Goal: Task Accomplishment & Management: Use online tool/utility

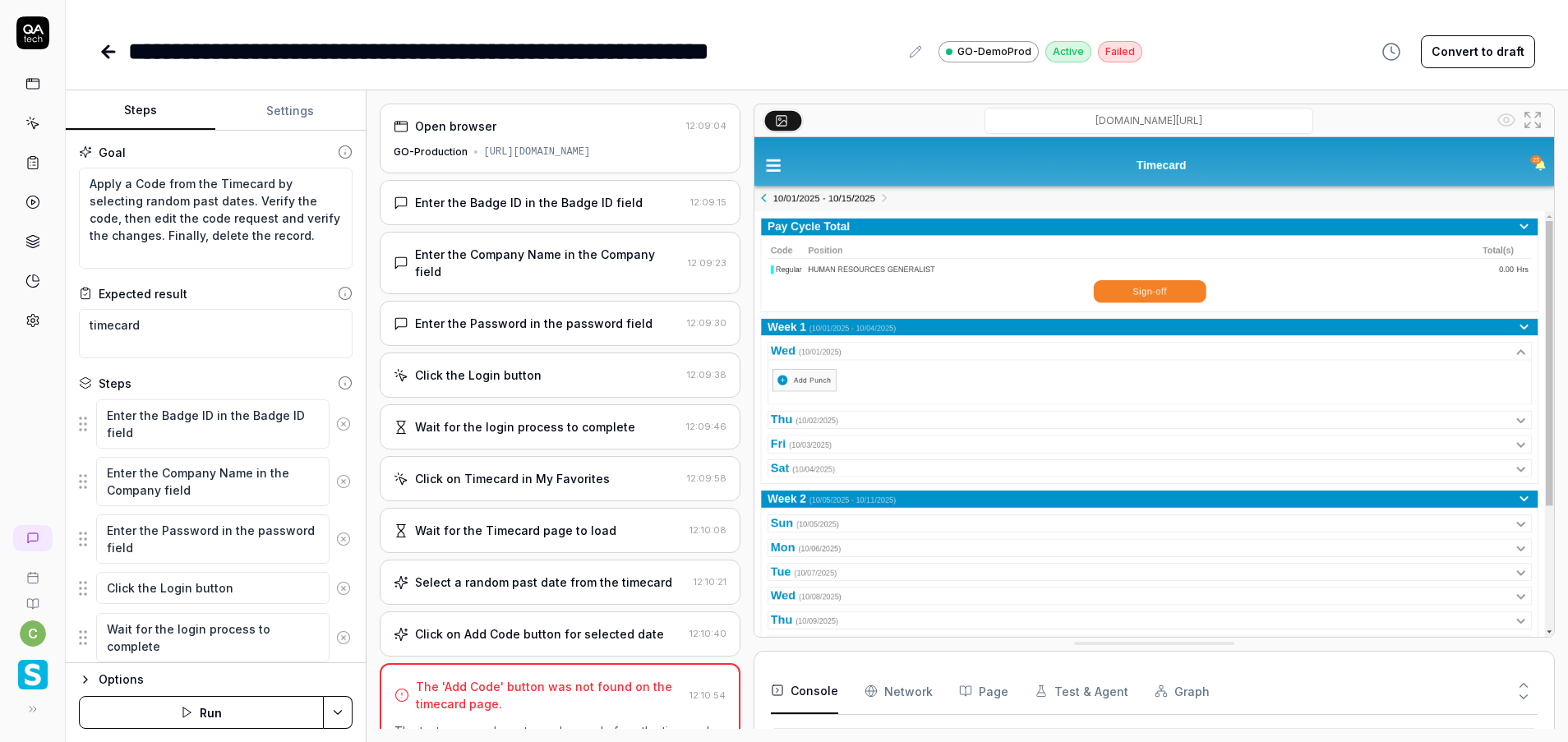
scroll to position [154, 0]
type textarea "*"
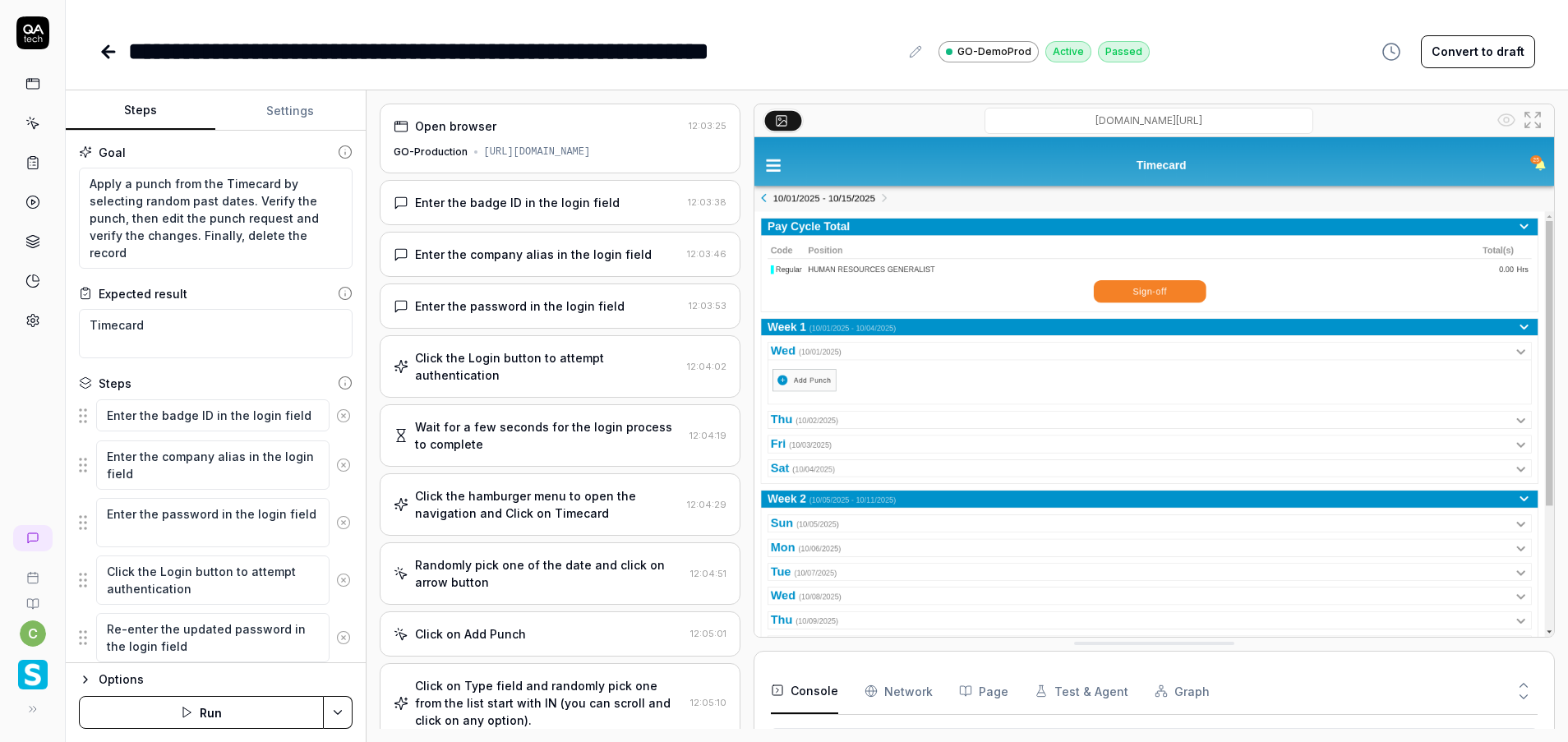
scroll to position [154, 0]
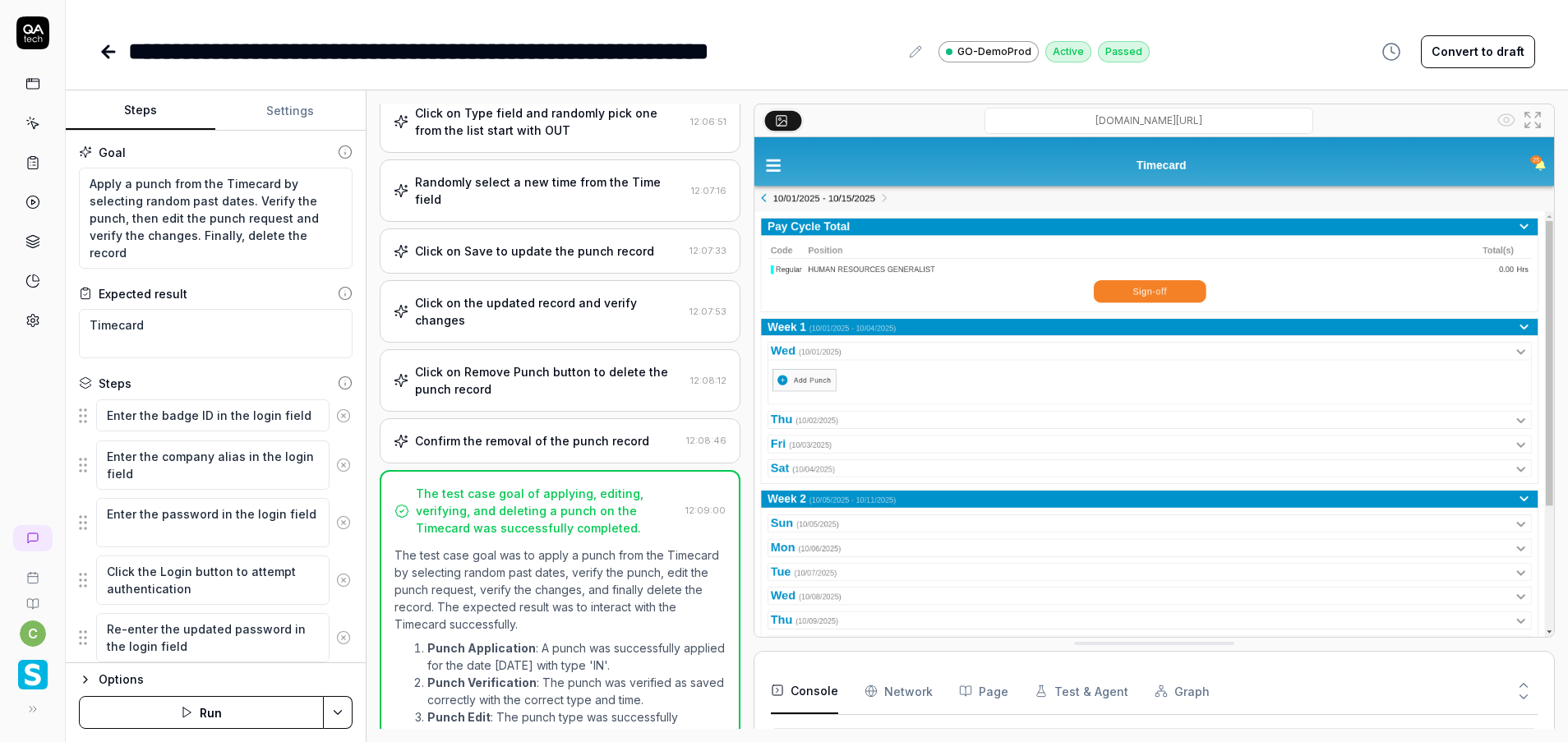
click at [42, 120] on link at bounding box center [32, 122] width 29 height 29
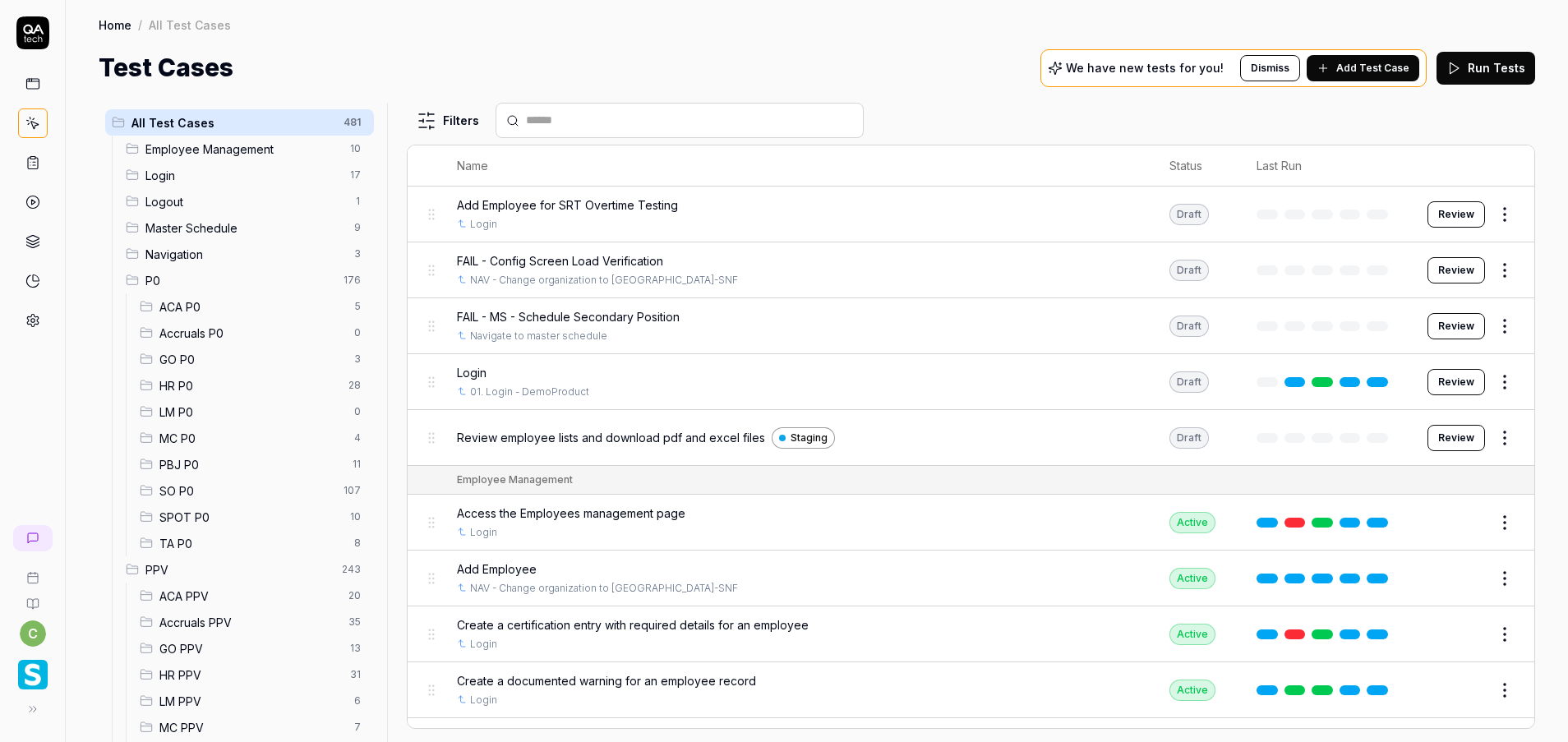
click at [197, 650] on span "GO PPV" at bounding box center [250, 649] width 181 height 17
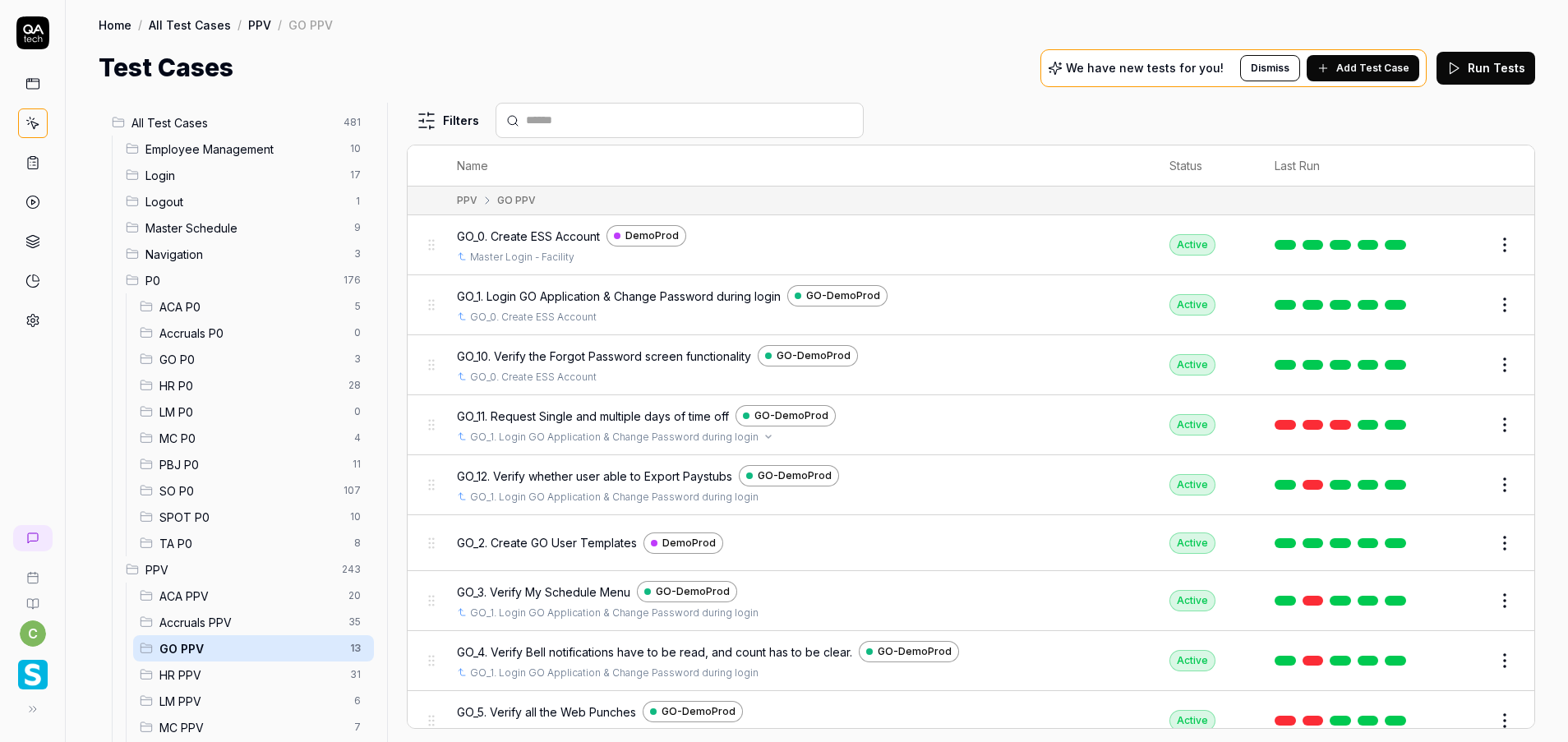
scroll to position [258, 0]
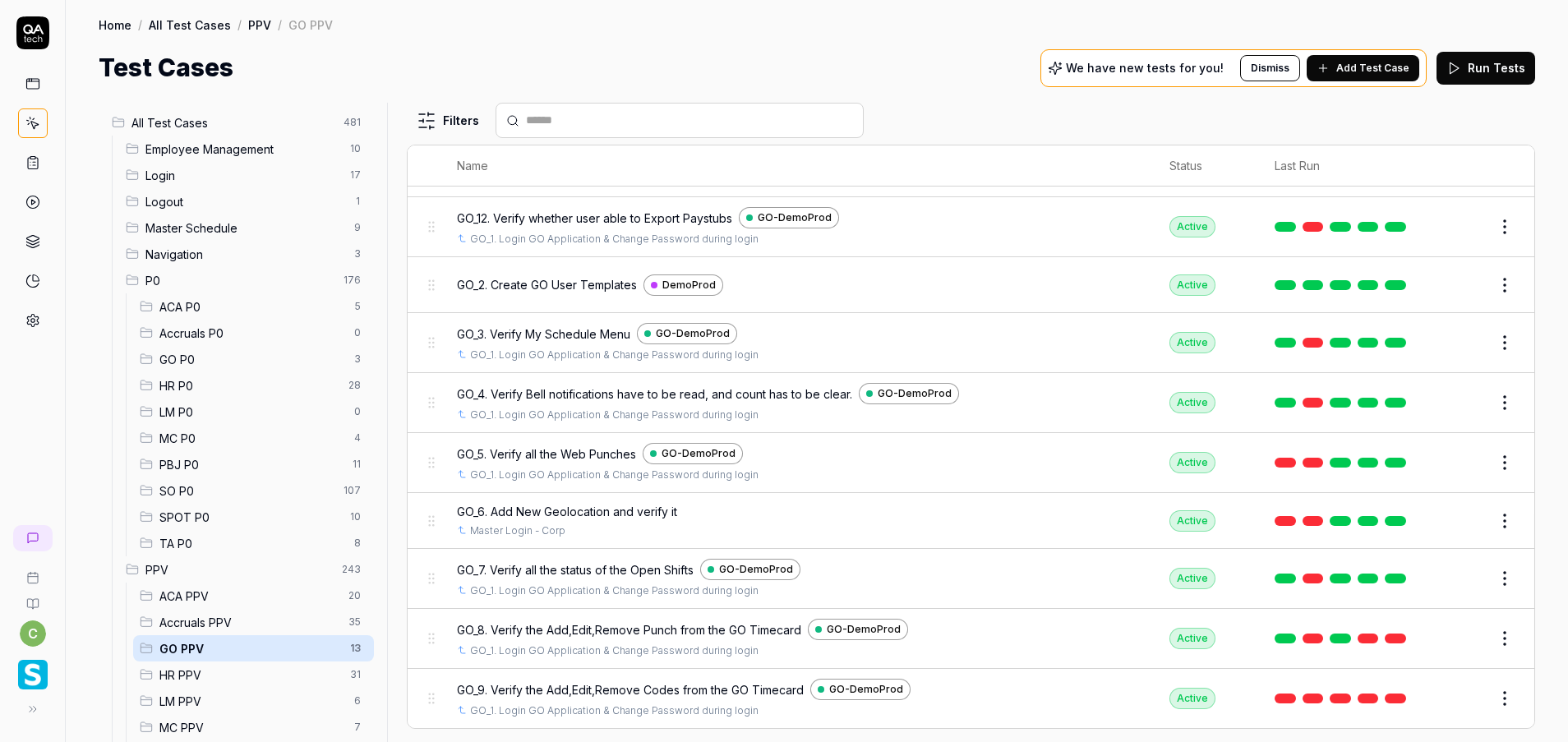
click at [1453, 279] on button "Edit" at bounding box center [1465, 285] width 40 height 26
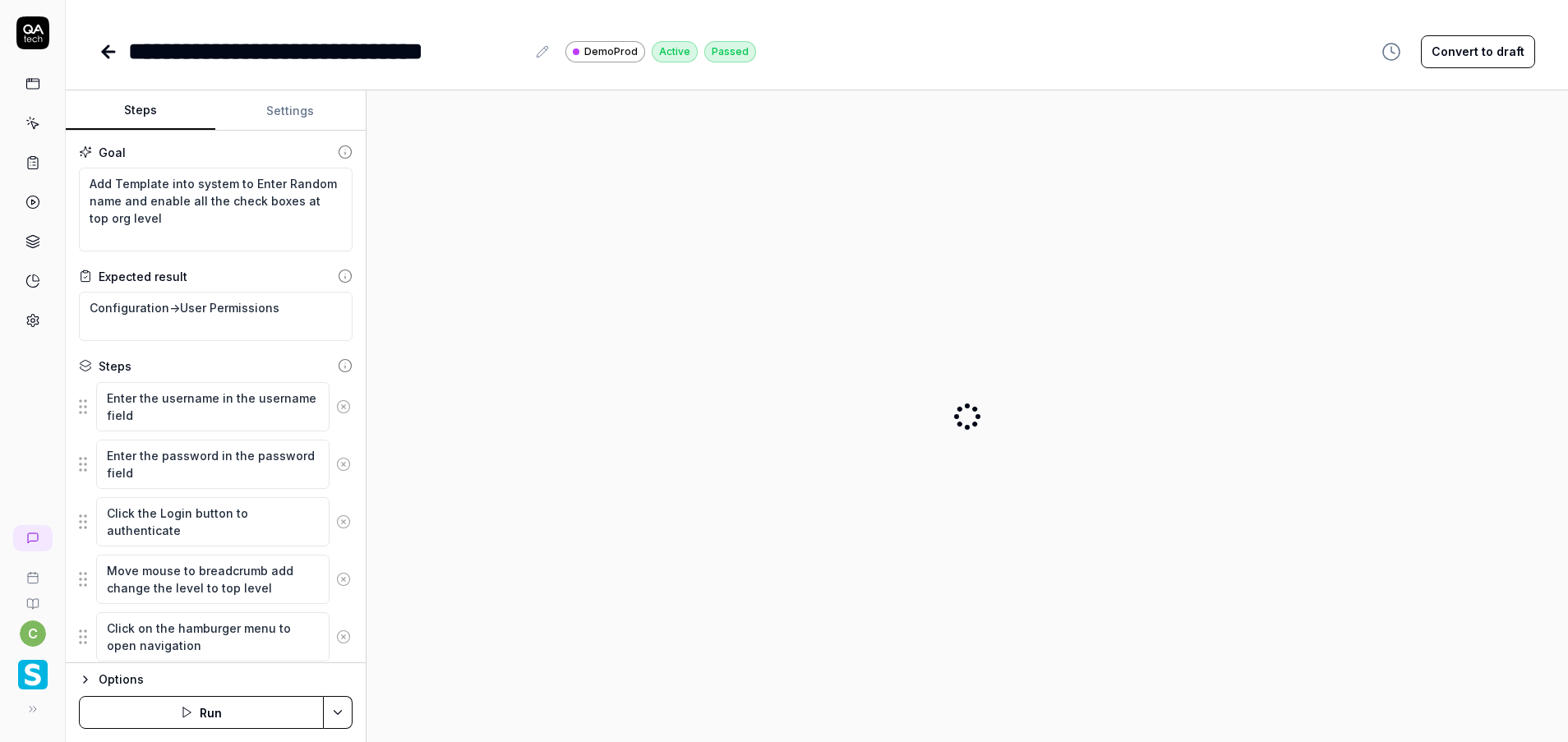
click at [296, 114] on button "Settings" at bounding box center [290, 111] width 150 height 40
type textarea "*"
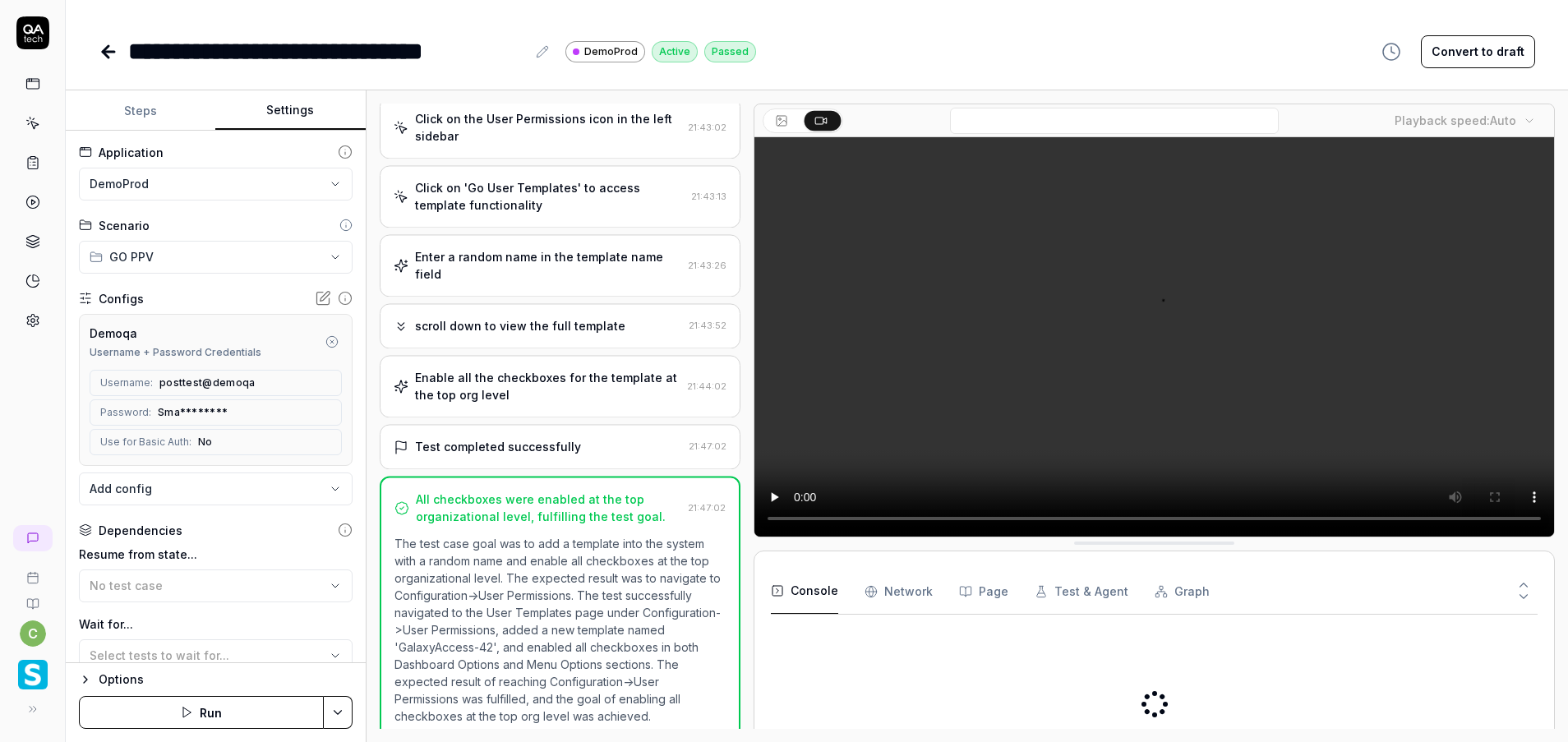
scroll to position [460, 0]
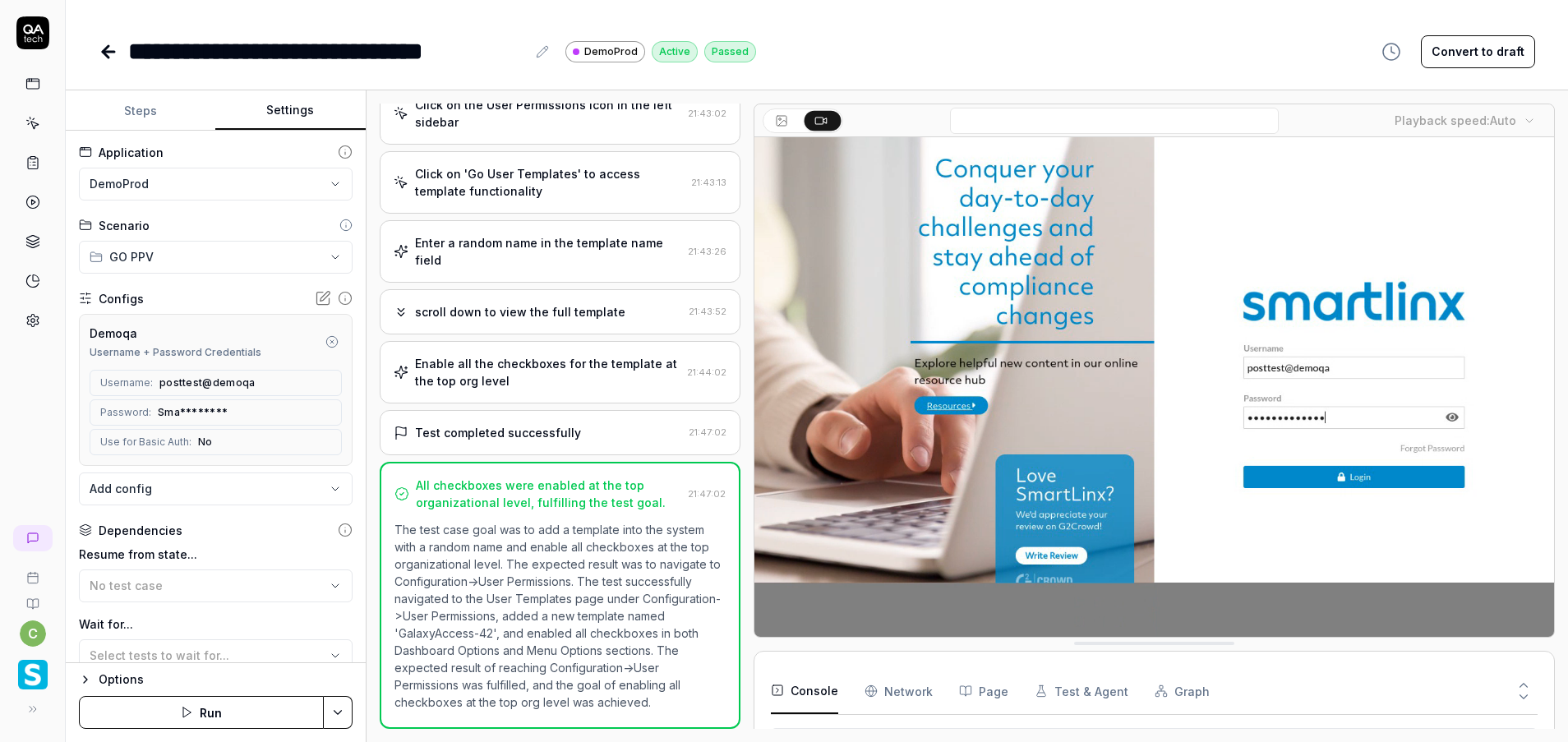
click at [326, 339] on icon "button" at bounding box center [332, 342] width 13 height 13
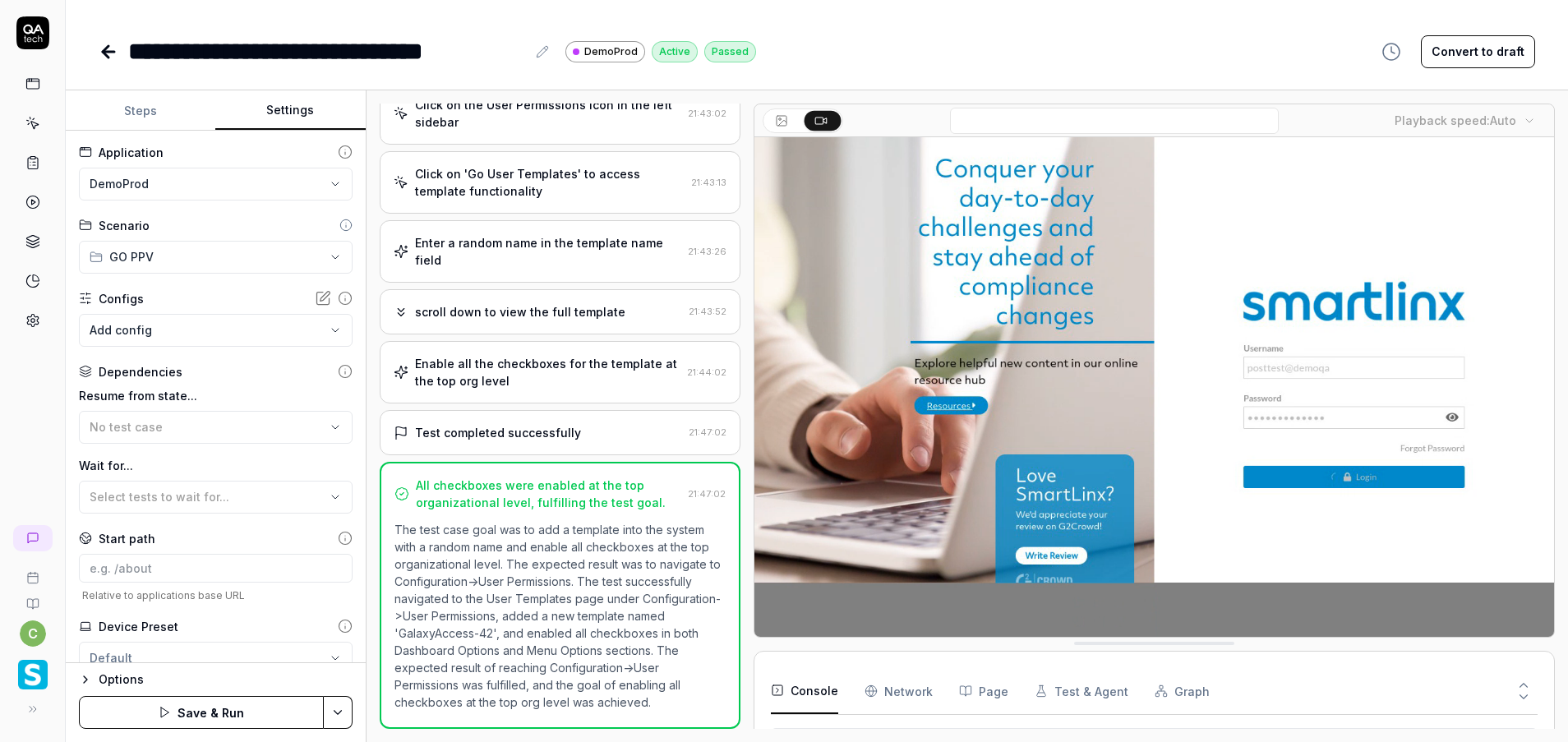
click at [202, 332] on body "**********" at bounding box center [784, 371] width 1568 height 742
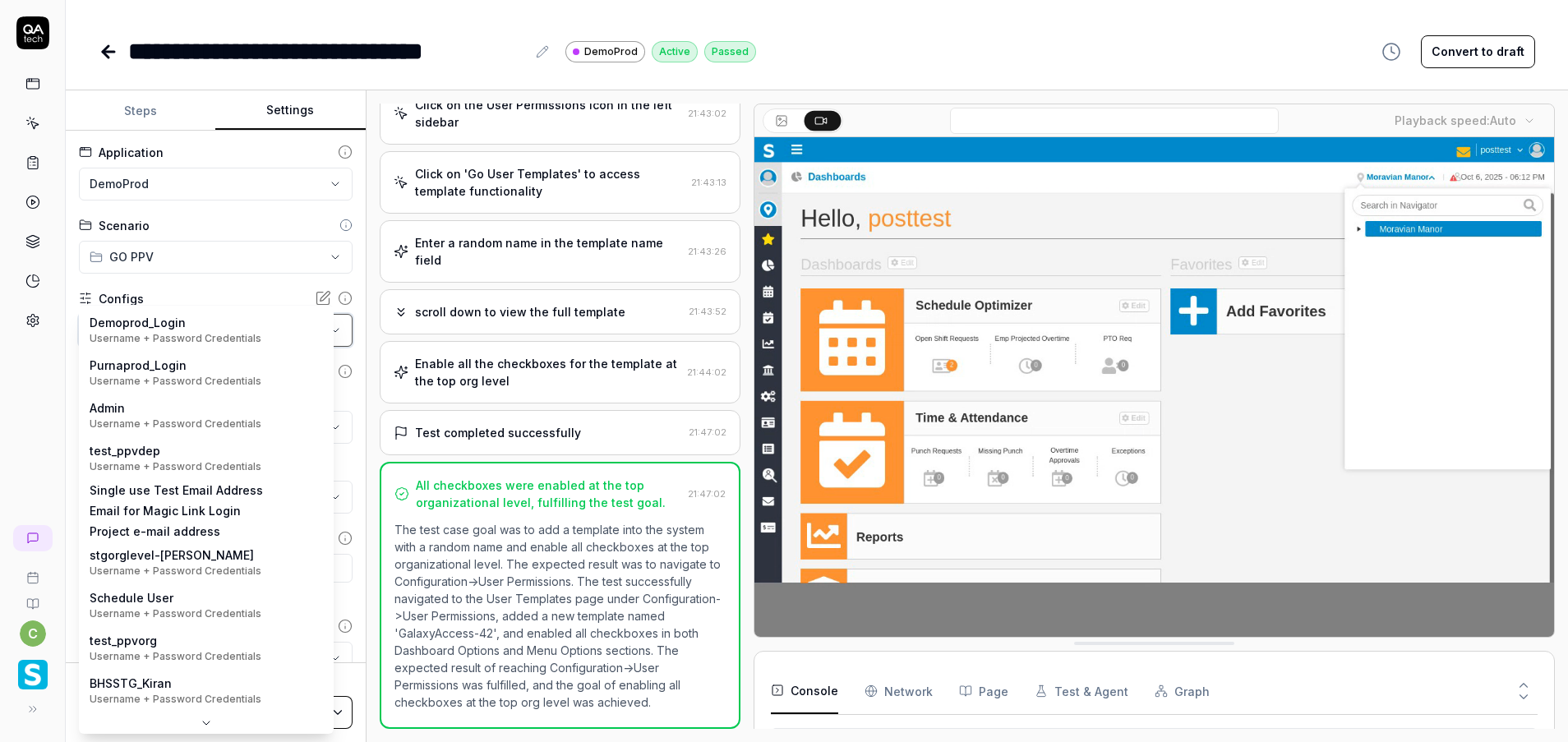
click at [199, 289] on html "**********" at bounding box center [784, 371] width 1568 height 742
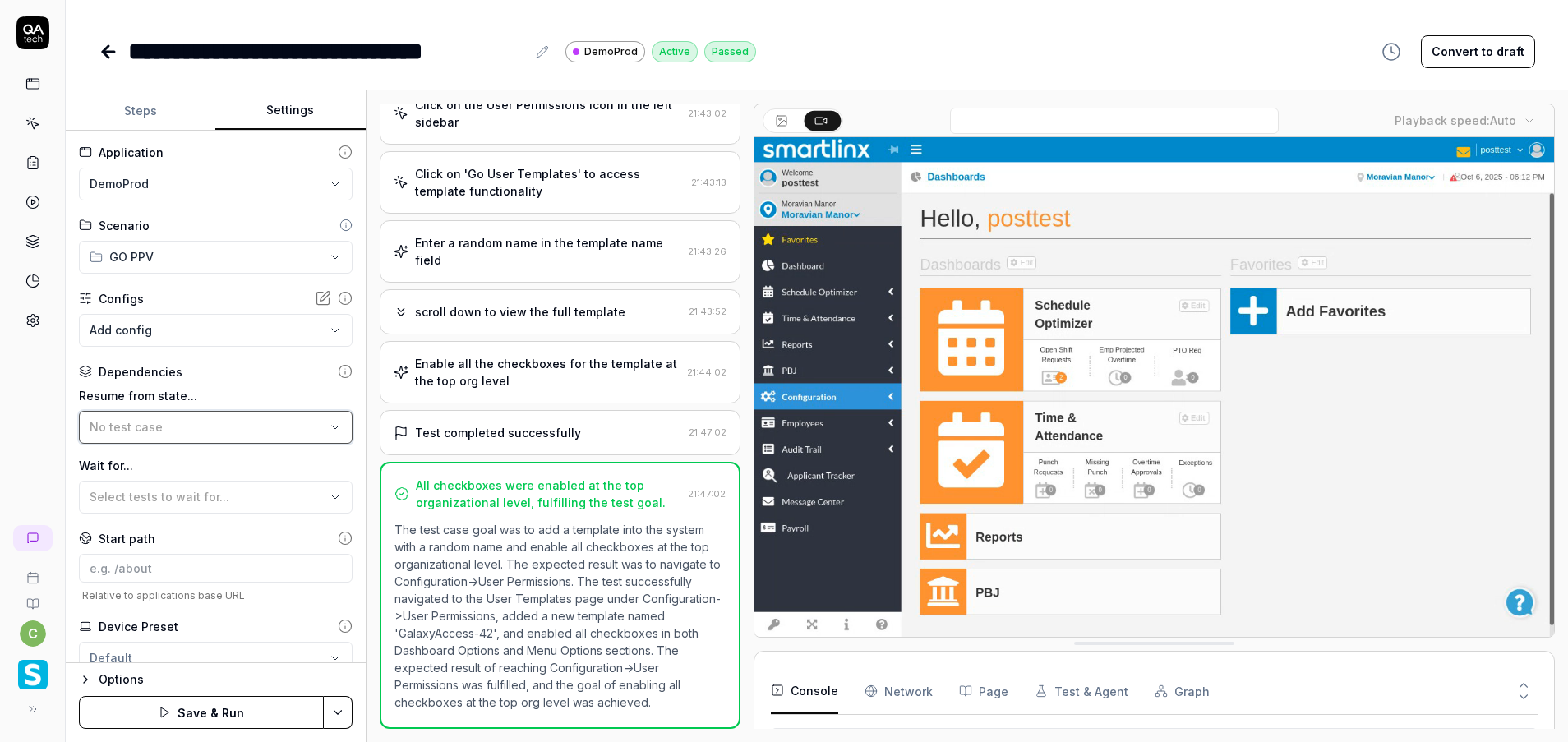
click at [172, 431] on div "No test case" at bounding box center [207, 427] width 235 height 17
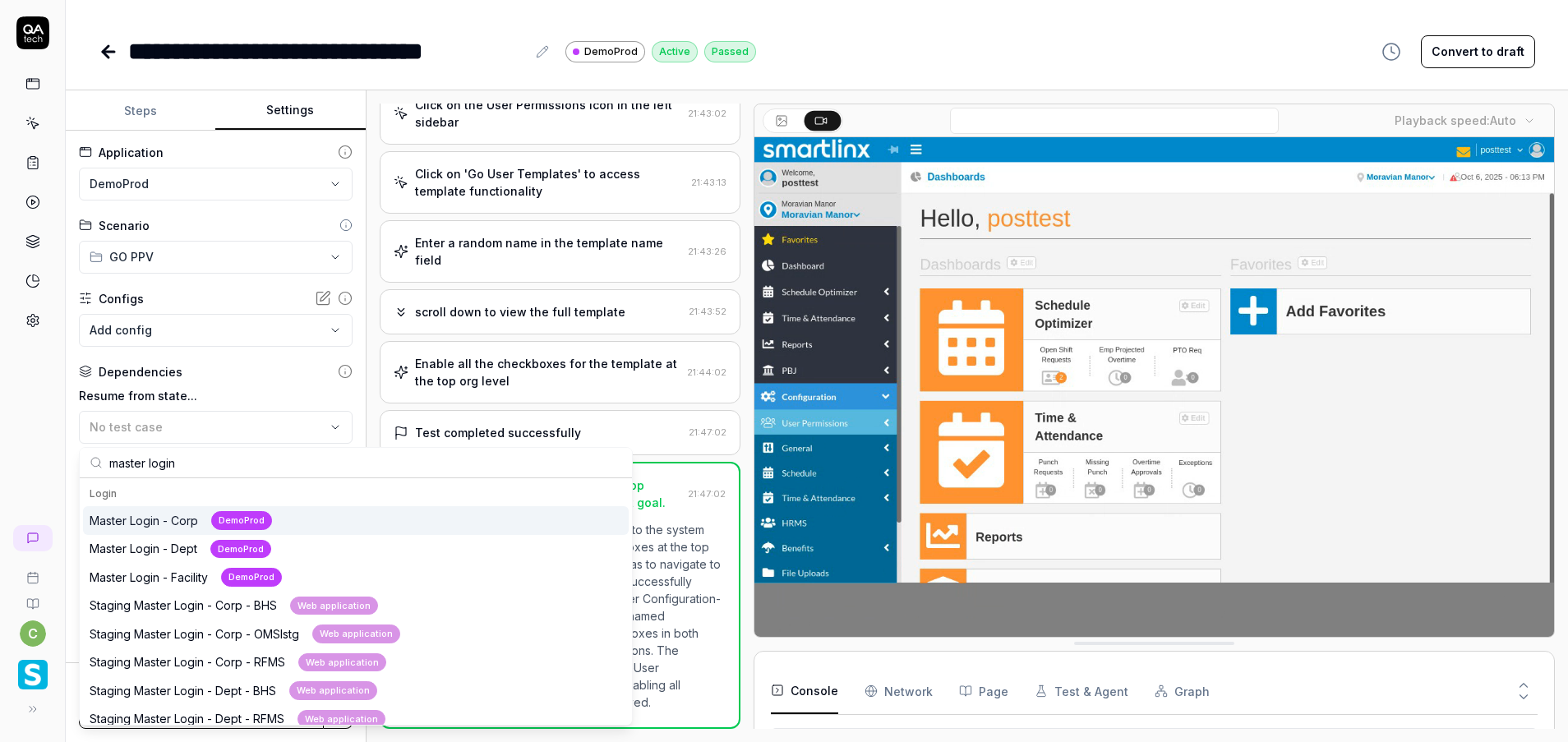
type input "master login"
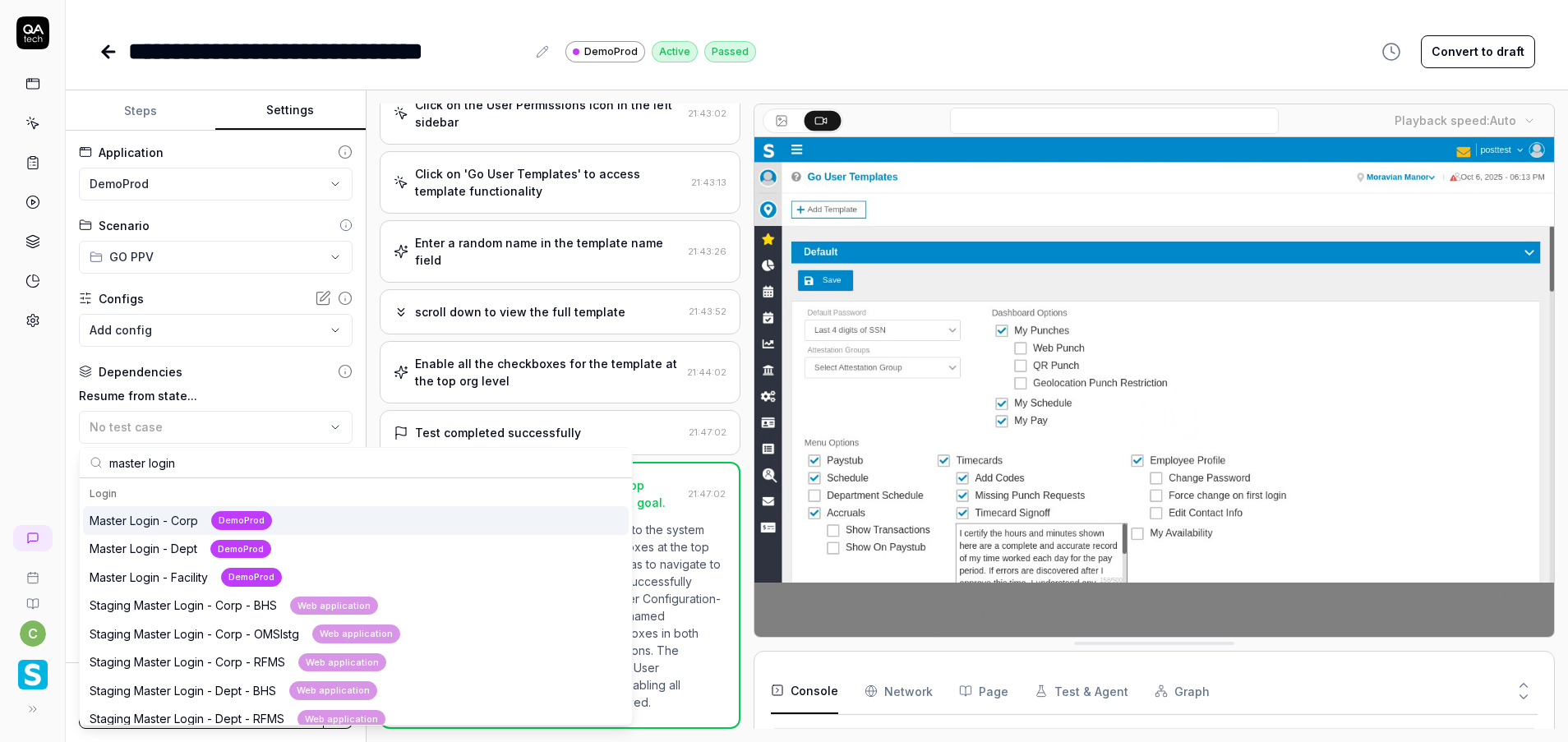
click at [186, 524] on div "Master Login - Corp DemoProd" at bounding box center [181, 521] width 183 height 19
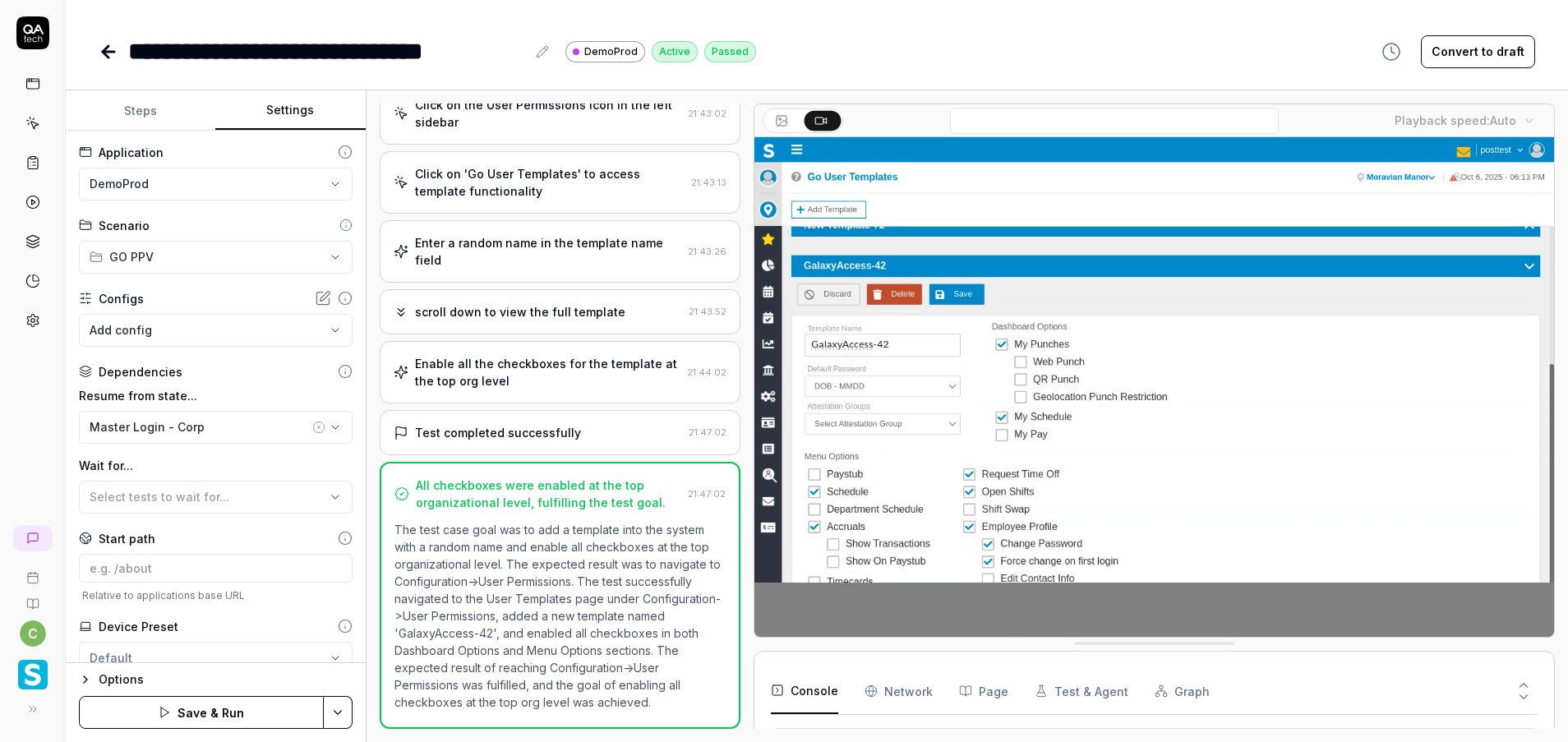
click at [142, 121] on button "Steps" at bounding box center [140, 111] width 150 height 40
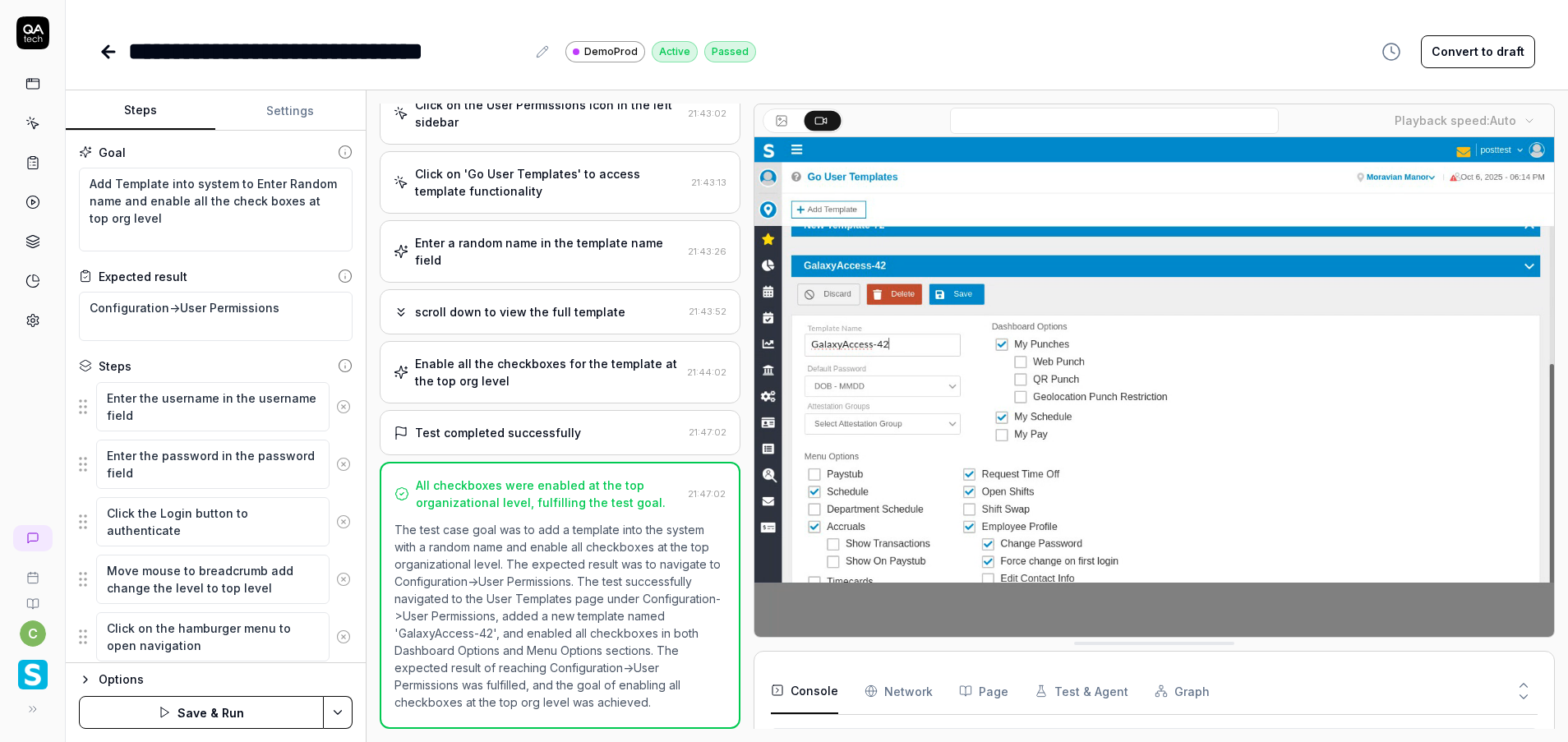
click at [339, 709] on html "**********" at bounding box center [784, 371] width 1568 height 742
click at [208, 599] on div "Save" at bounding box center [256, 598] width 210 height 36
click at [228, 719] on button "Run" at bounding box center [202, 712] width 245 height 33
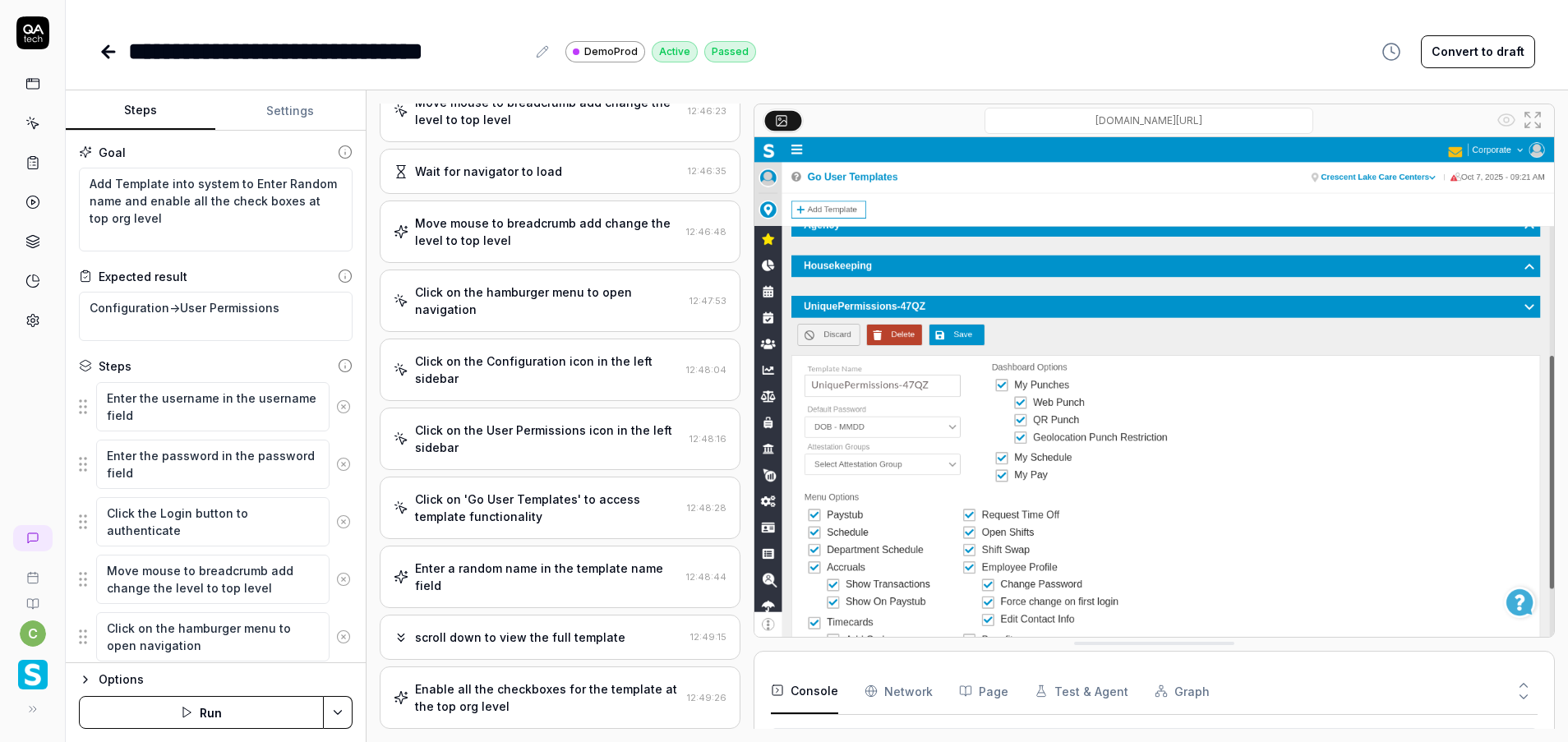
scroll to position [527, 0]
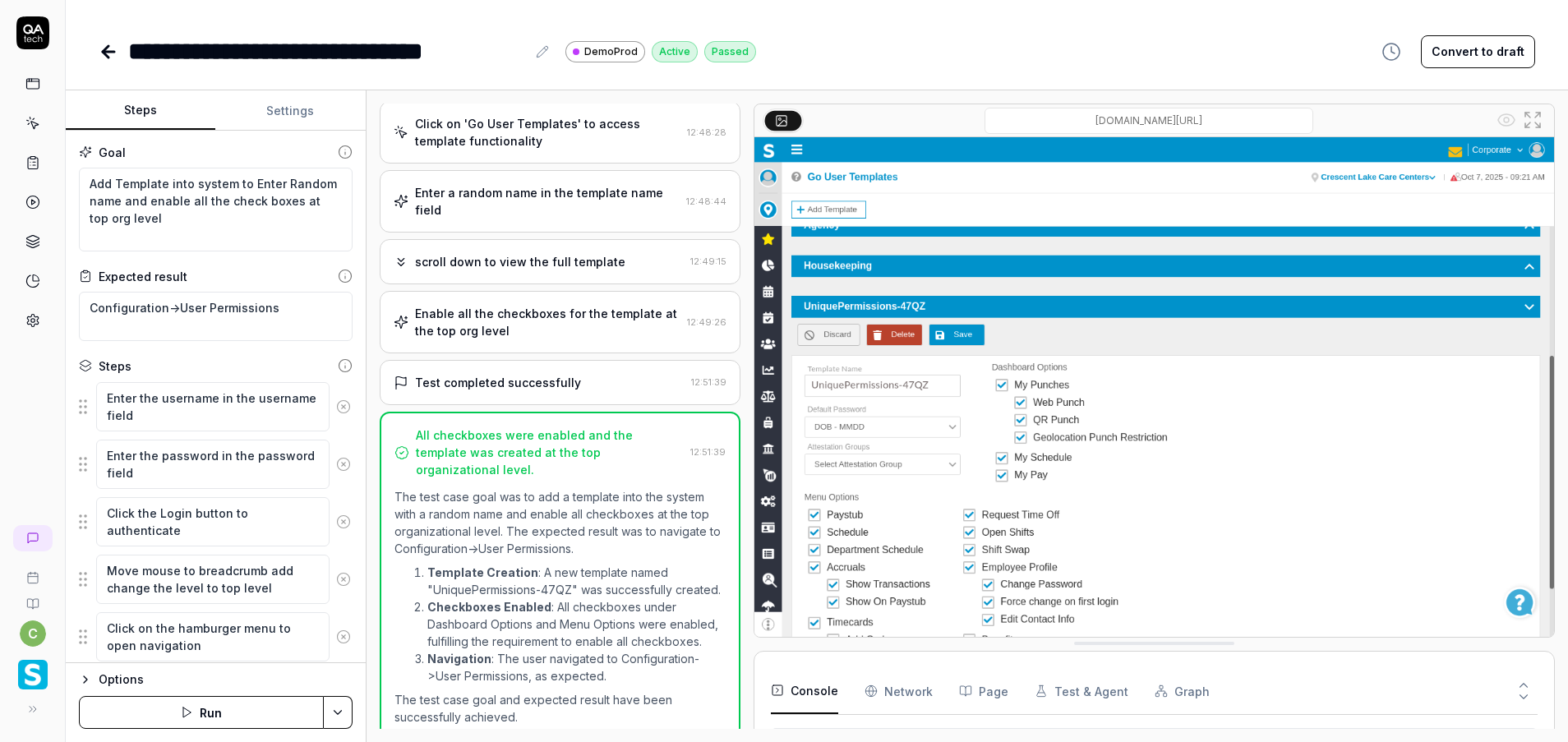
type textarea "*"
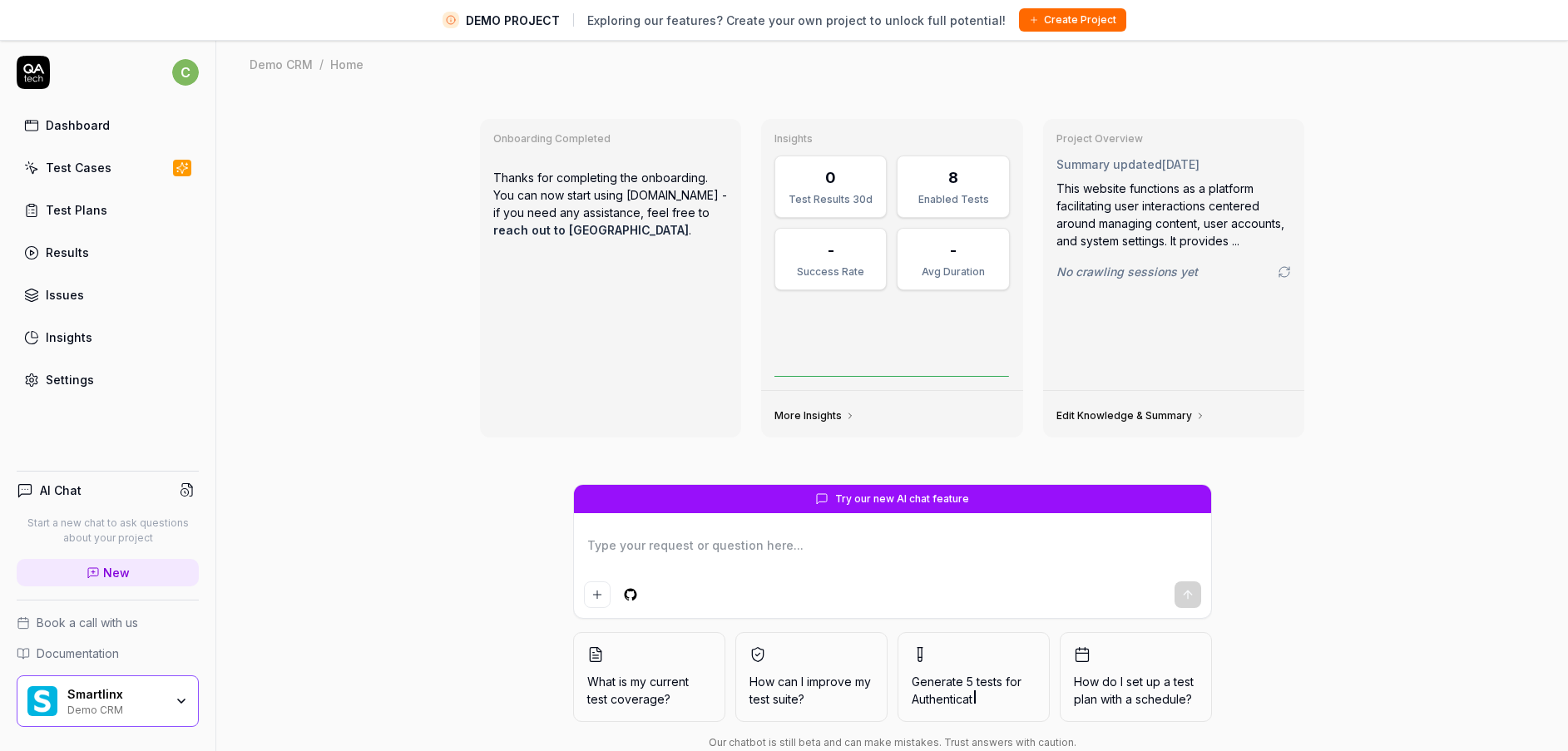
click at [164, 683] on div "Smartlinx Demo CRM" at bounding box center [107, 701] width 182 height 51
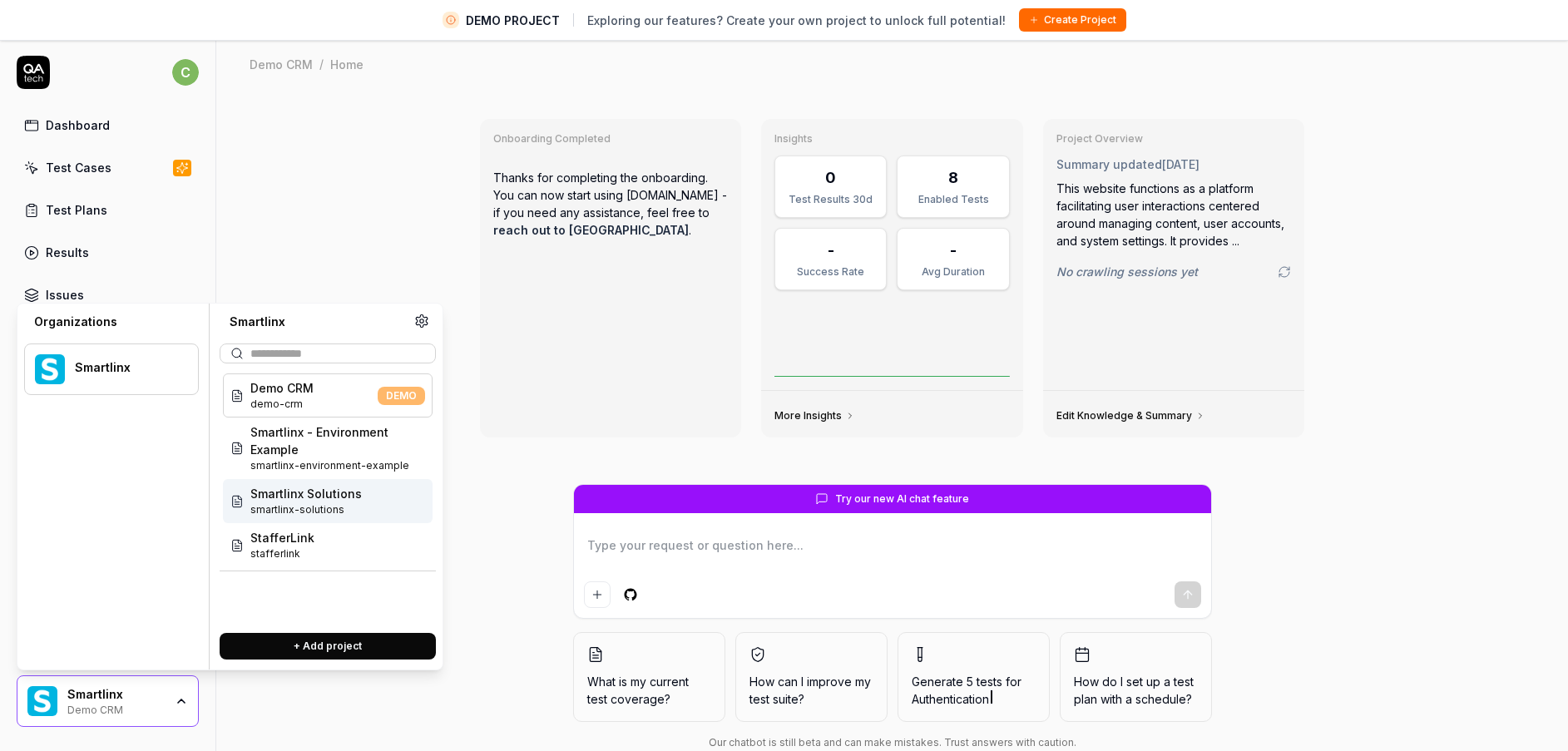
click at [335, 500] on span "Smartlinx Solutions" at bounding box center [306, 494] width 112 height 17
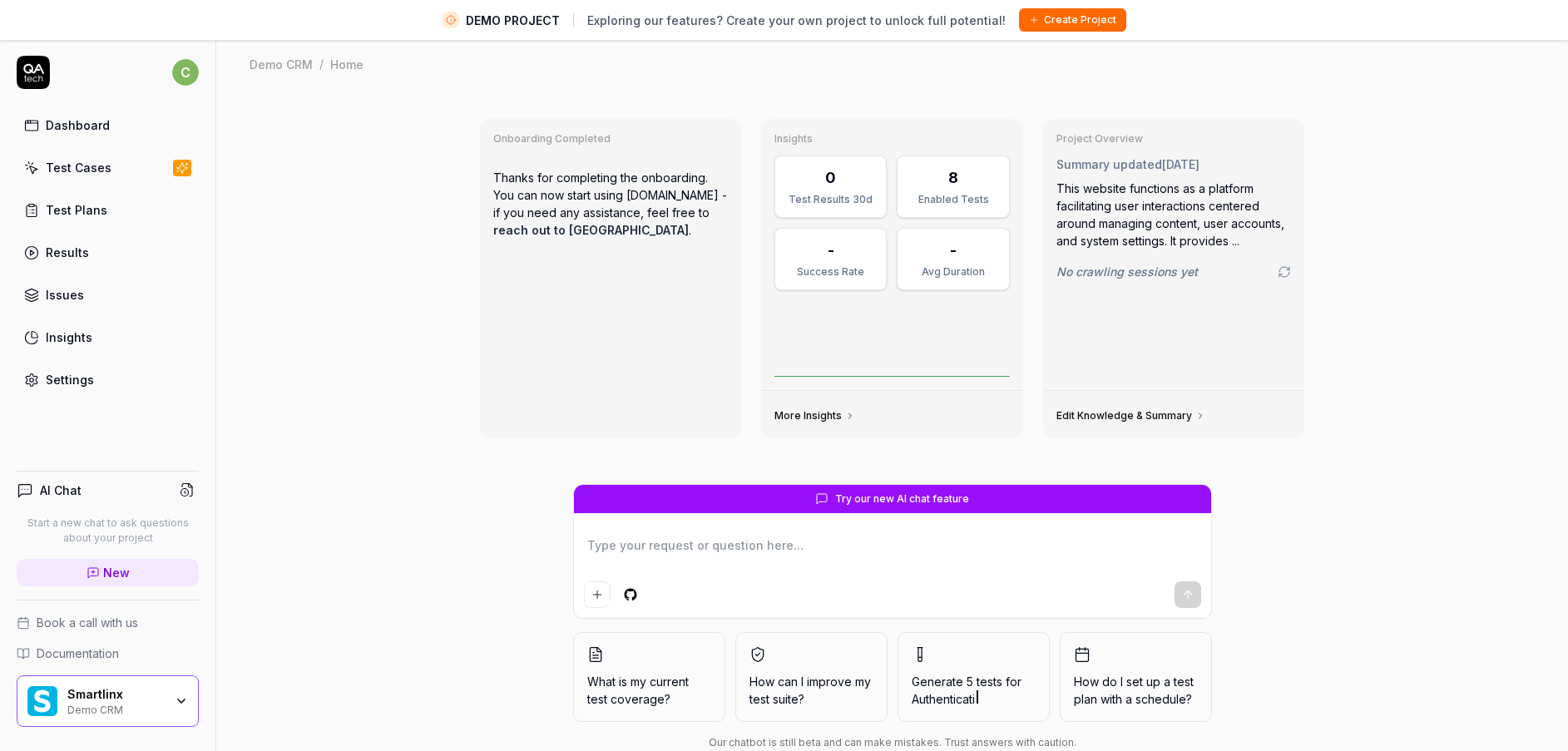
click at [86, 168] on div "Test Cases" at bounding box center [78, 168] width 66 height 17
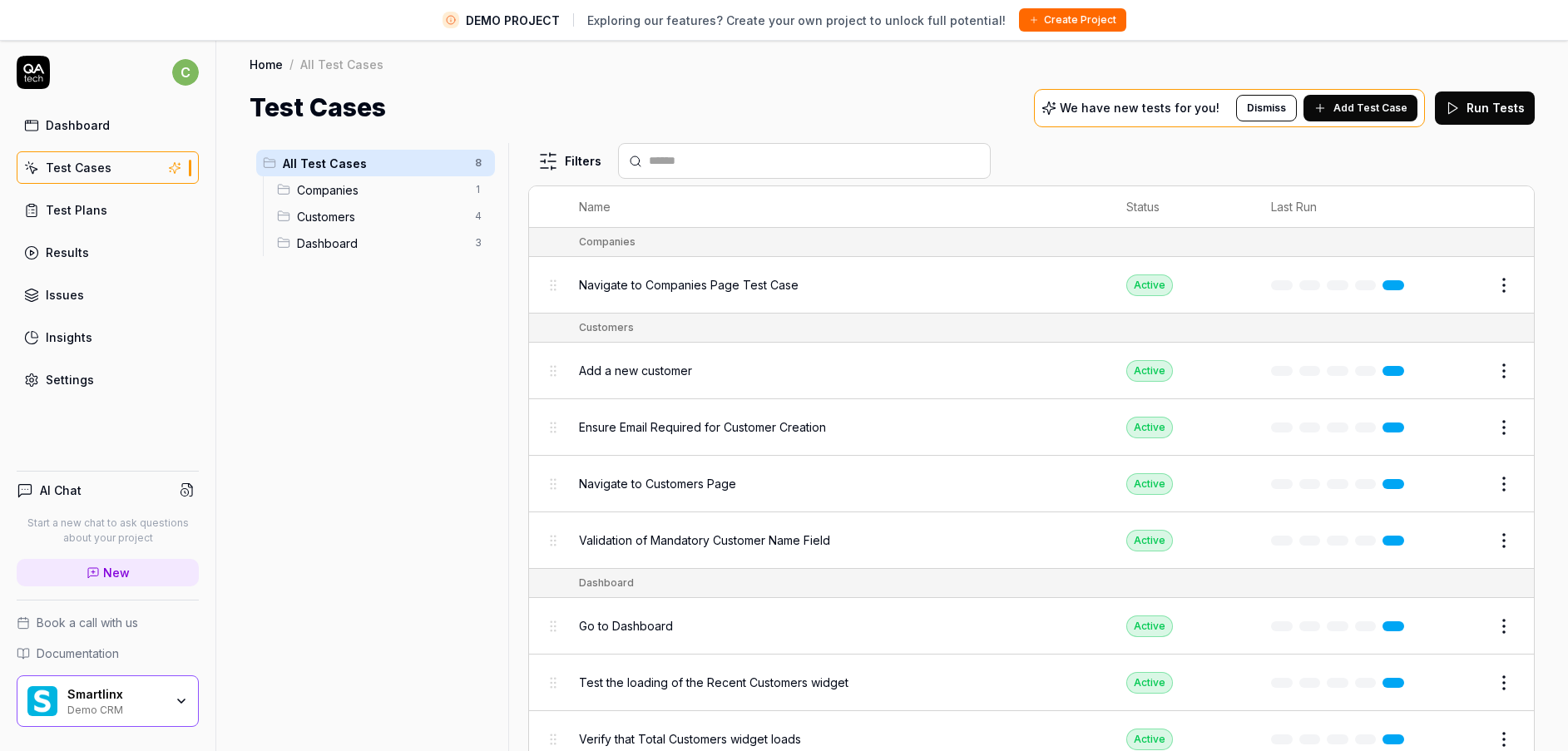
click at [101, 159] on div "Test Cases" at bounding box center [78, 168] width 66 height 17
click at [127, 696] on div "Smartlinx" at bounding box center [115, 695] width 96 height 15
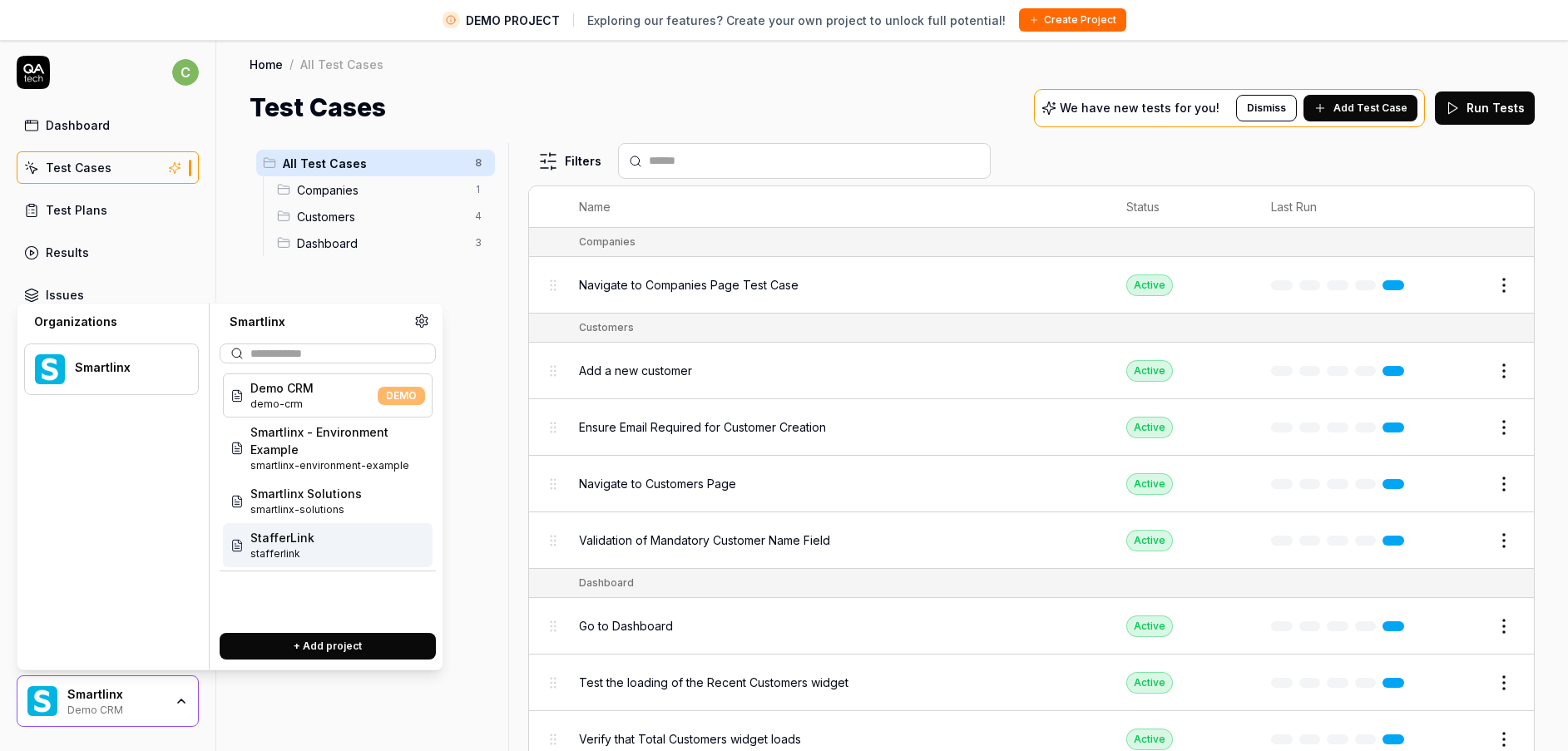
click at [291, 528] on div "StafferLink stafferlink" at bounding box center [328, 545] width 210 height 44
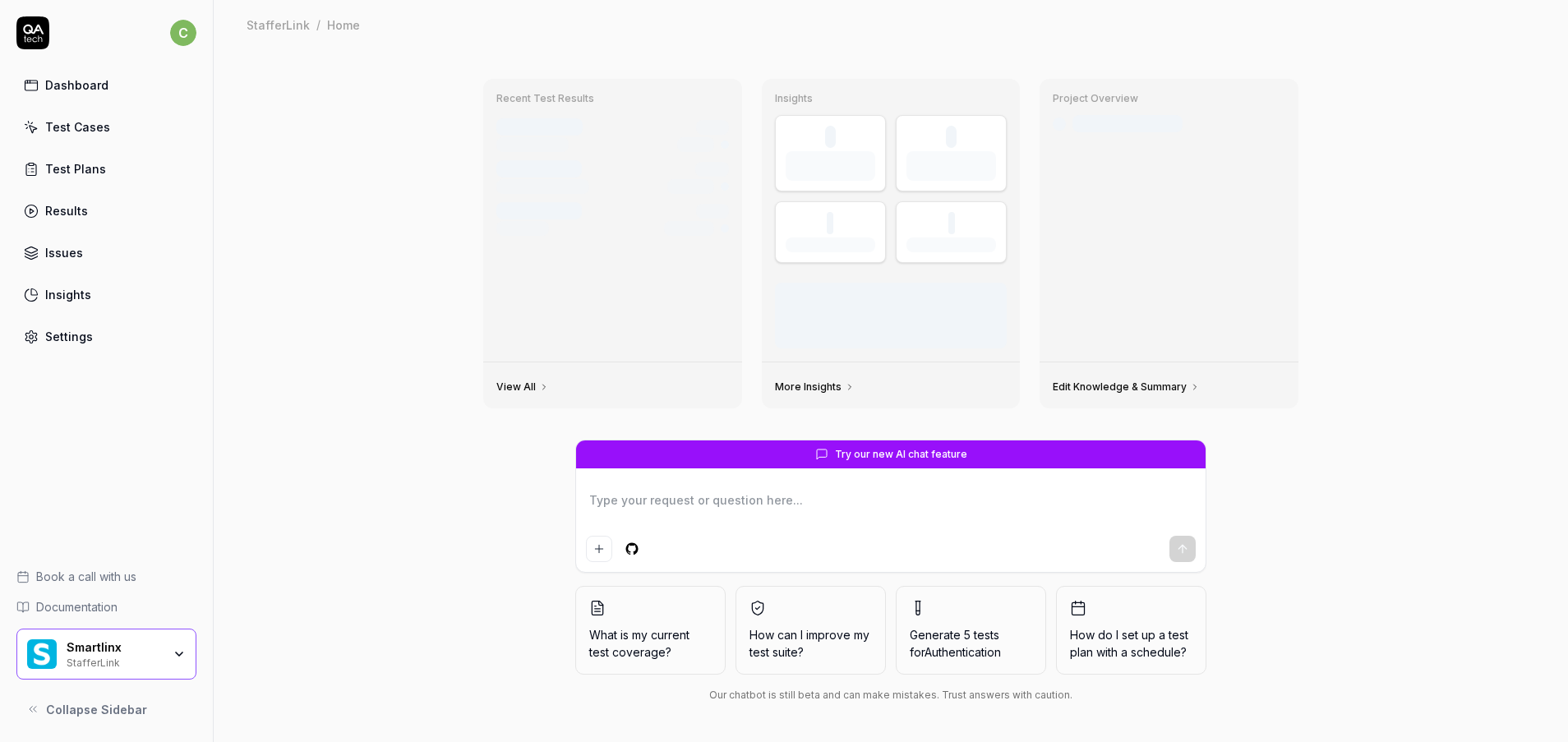
click at [165, 672] on div "Smartlinx StafferLink" at bounding box center [105, 654] width 180 height 51
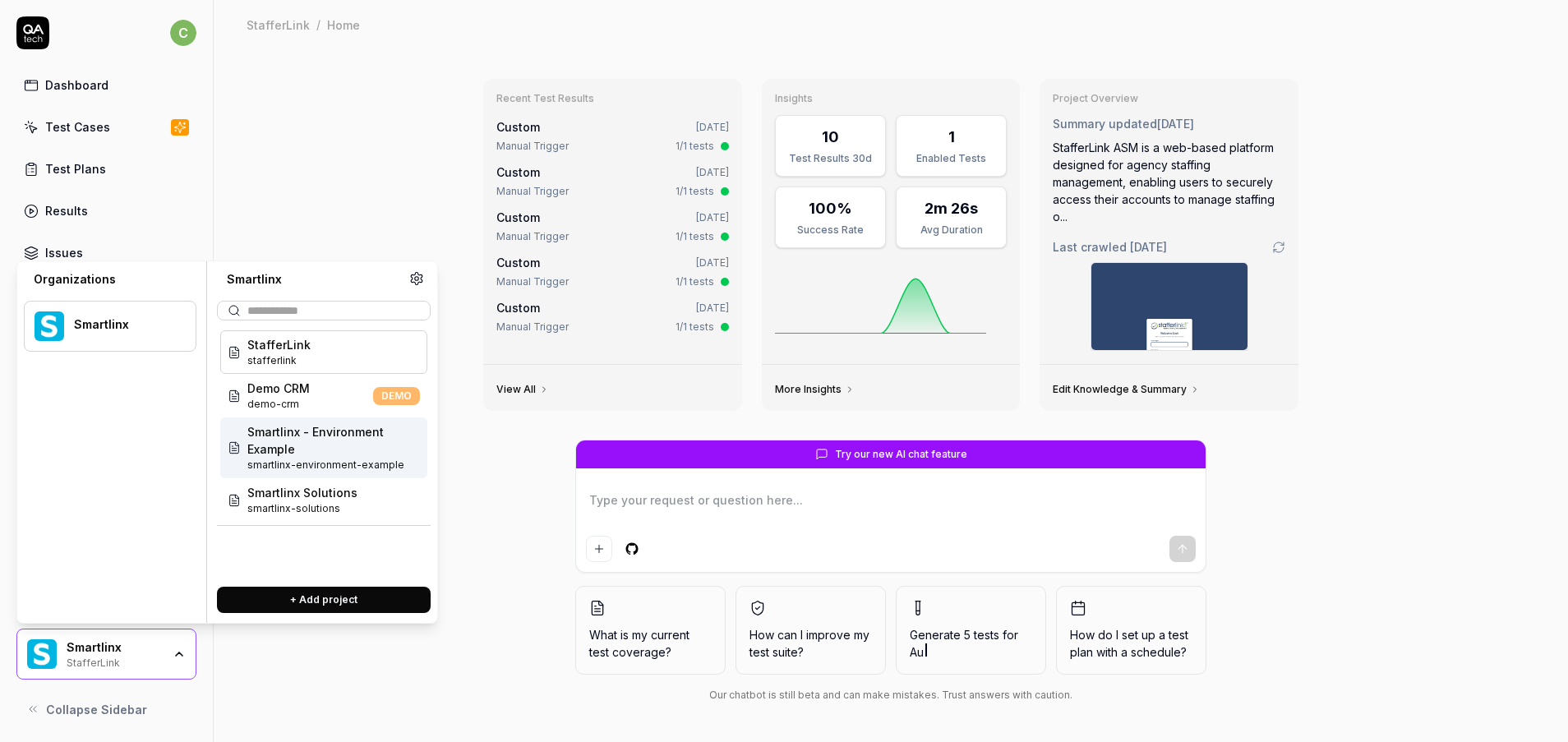
click at [334, 434] on span "Smartlinx - Environment Example" at bounding box center [333, 440] width 172 height 35
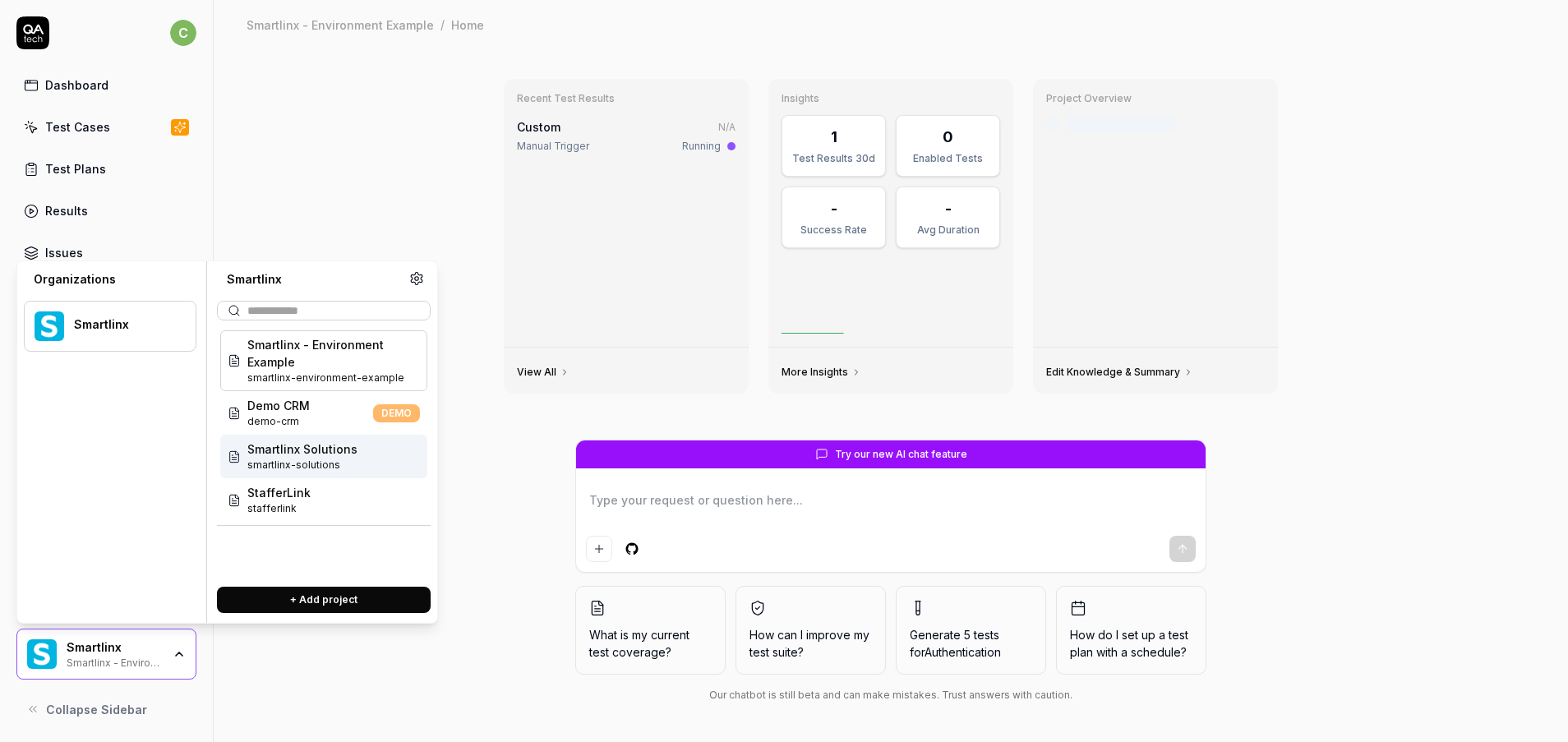
click at [383, 449] on div "Smartlinx Solutions smartlinx-solutions" at bounding box center [324, 457] width 207 height 43
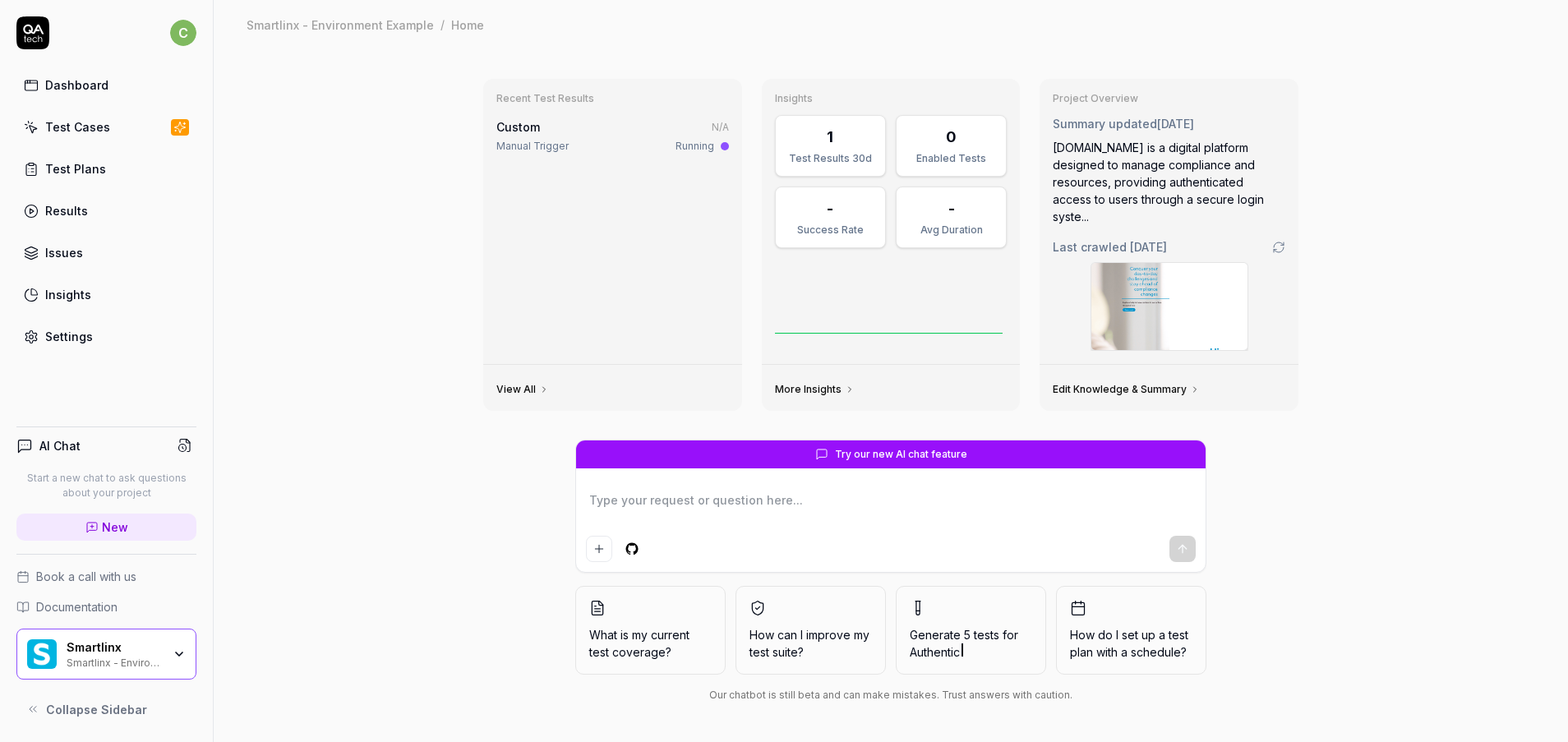
click at [111, 124] on link "Test Cases" at bounding box center [105, 127] width 180 height 32
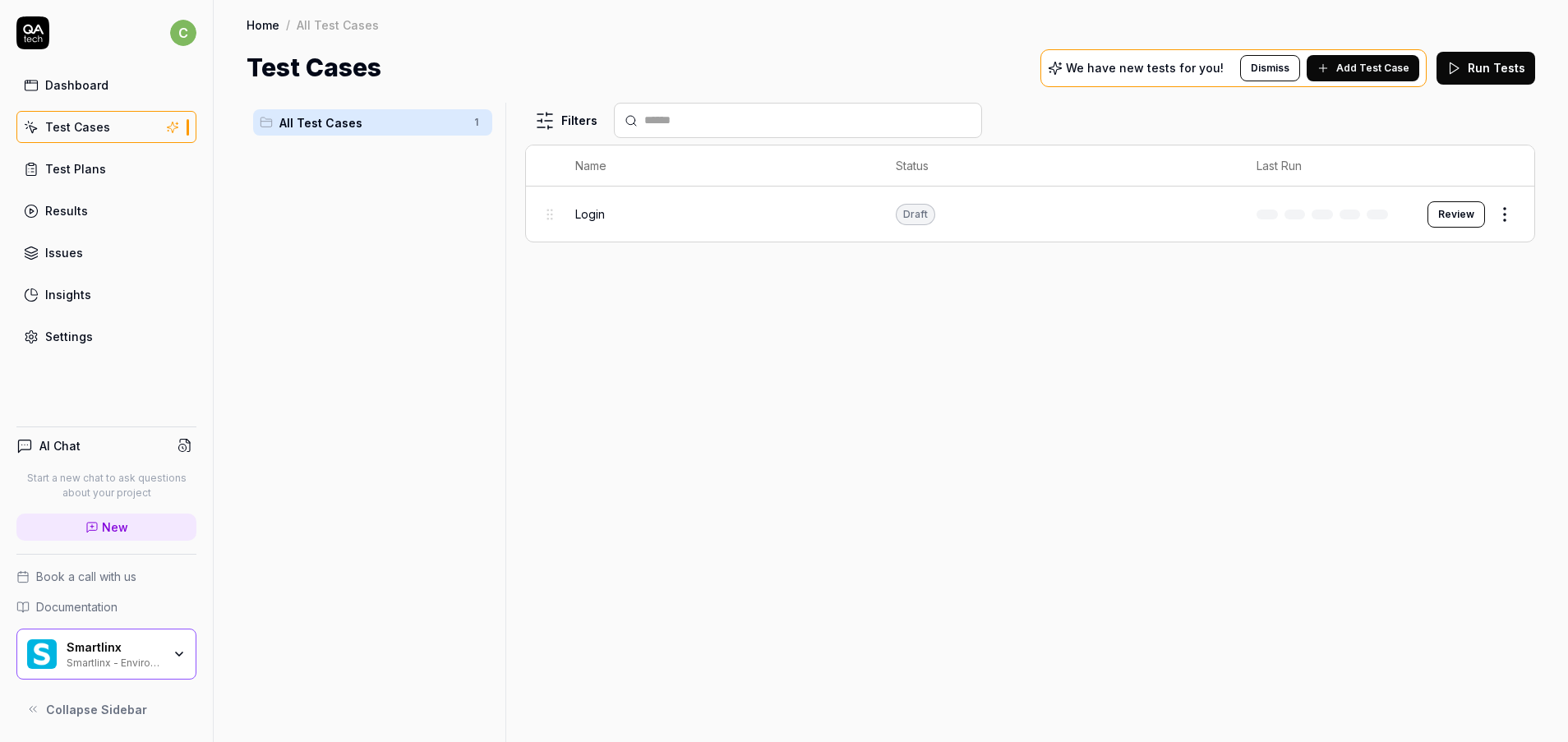
click at [152, 653] on div "Smartlinx" at bounding box center [114, 648] width 95 height 15
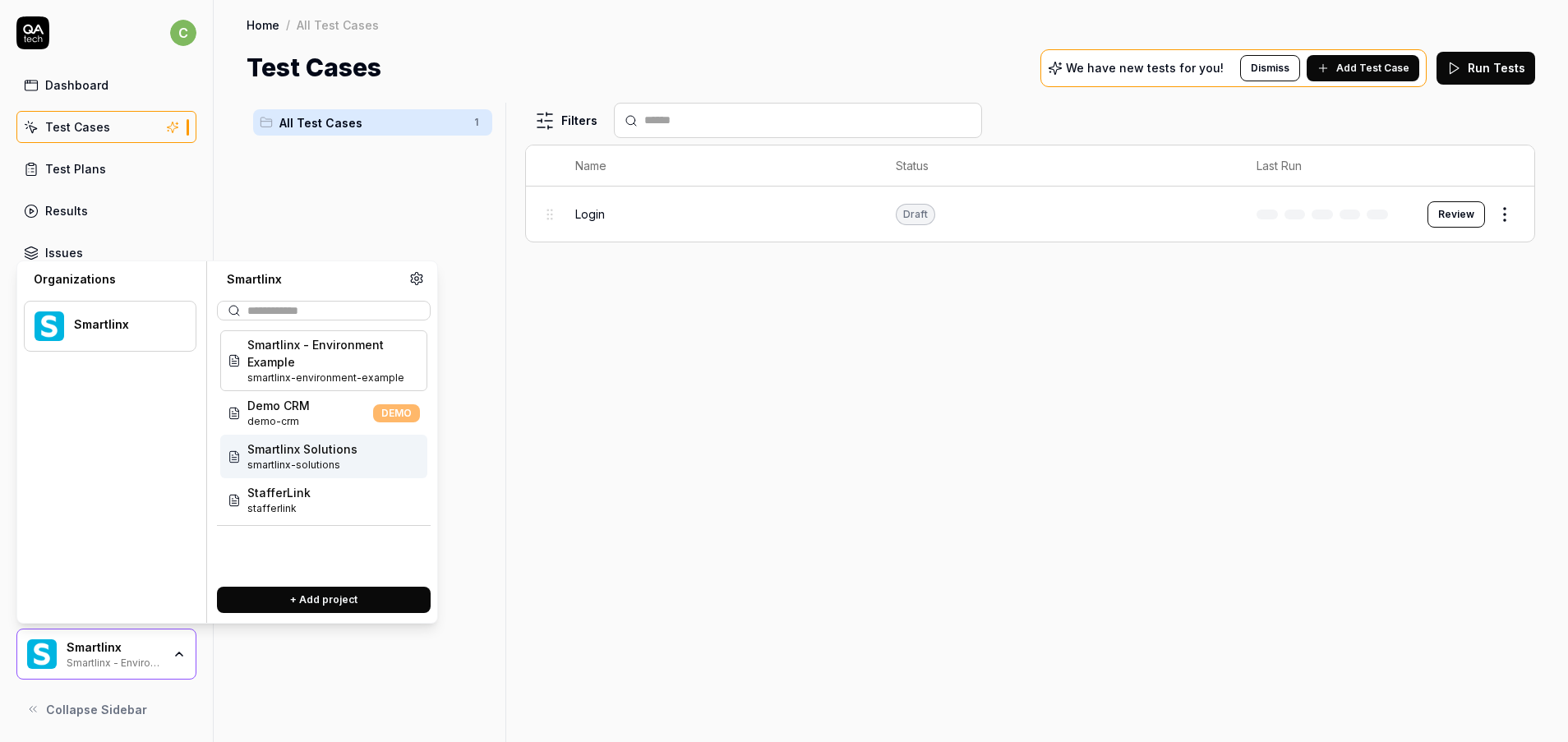
click at [325, 462] on span "smartlinx-solutions" at bounding box center [302, 465] width 110 height 15
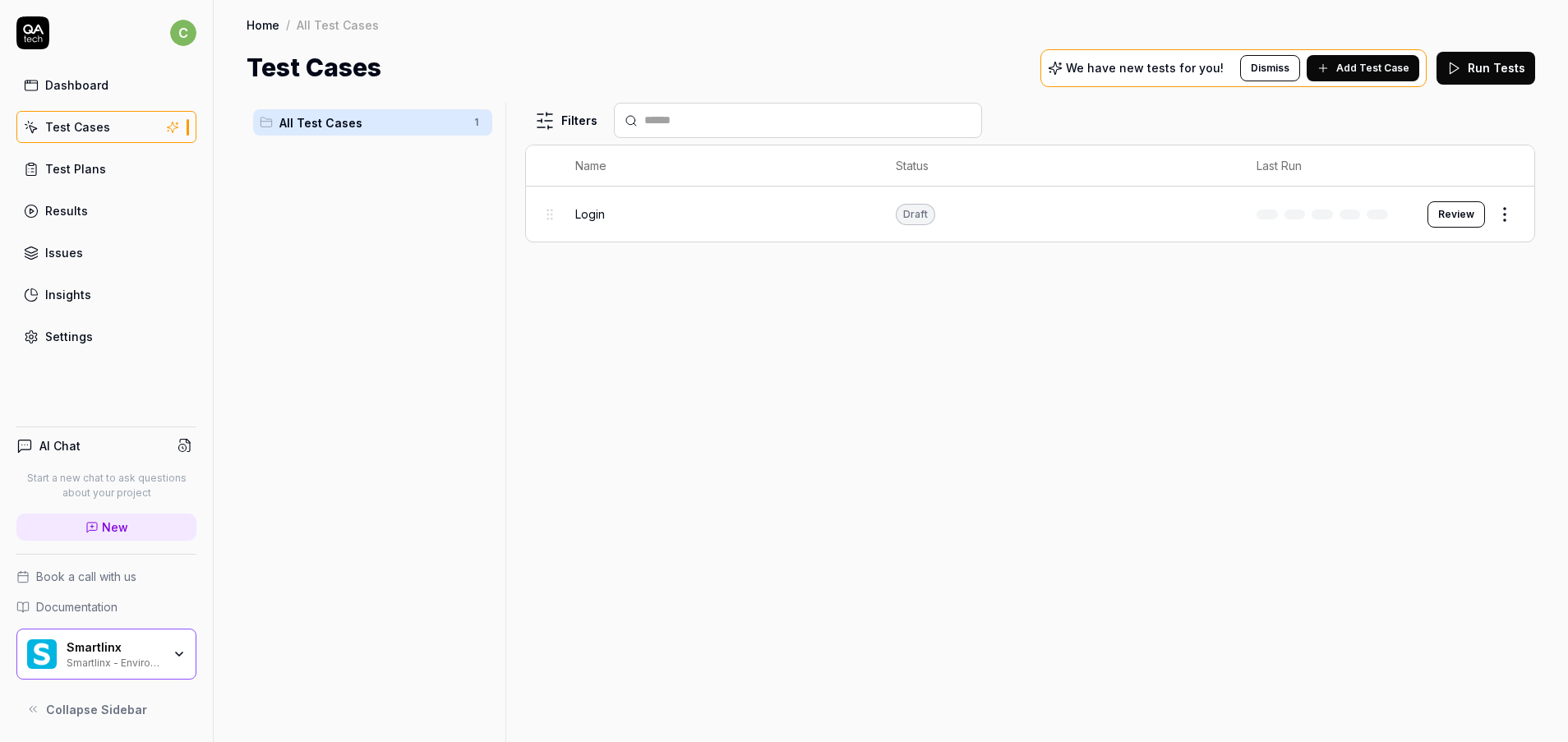
click at [162, 127] on link "Test Cases" at bounding box center [105, 127] width 180 height 32
click at [102, 663] on div "Smartlinx - Environment Example" at bounding box center [114, 662] width 95 height 13
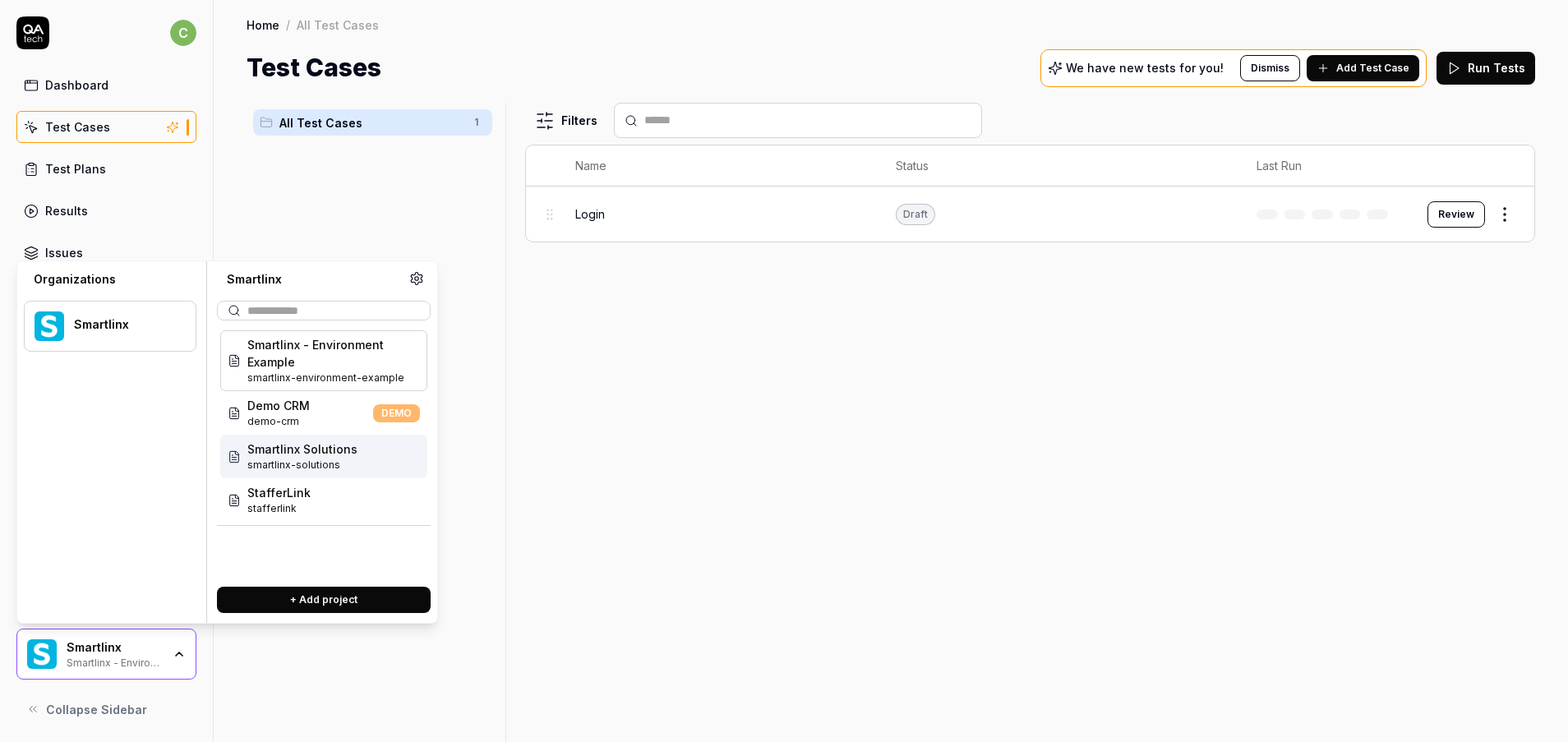
click at [317, 447] on span "Smartlinx Solutions" at bounding box center [302, 449] width 110 height 17
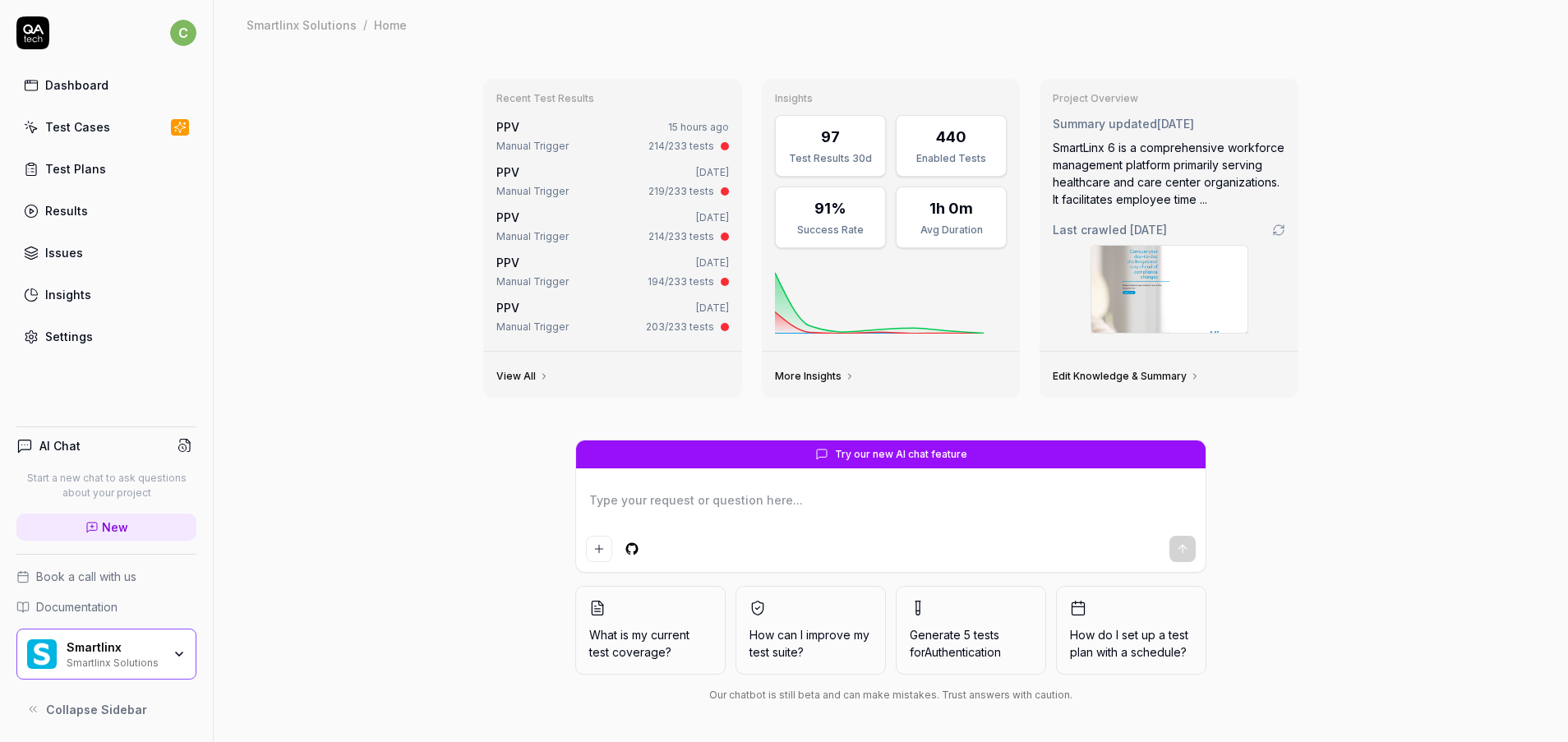
click at [112, 124] on link "Test Cases" at bounding box center [105, 127] width 180 height 32
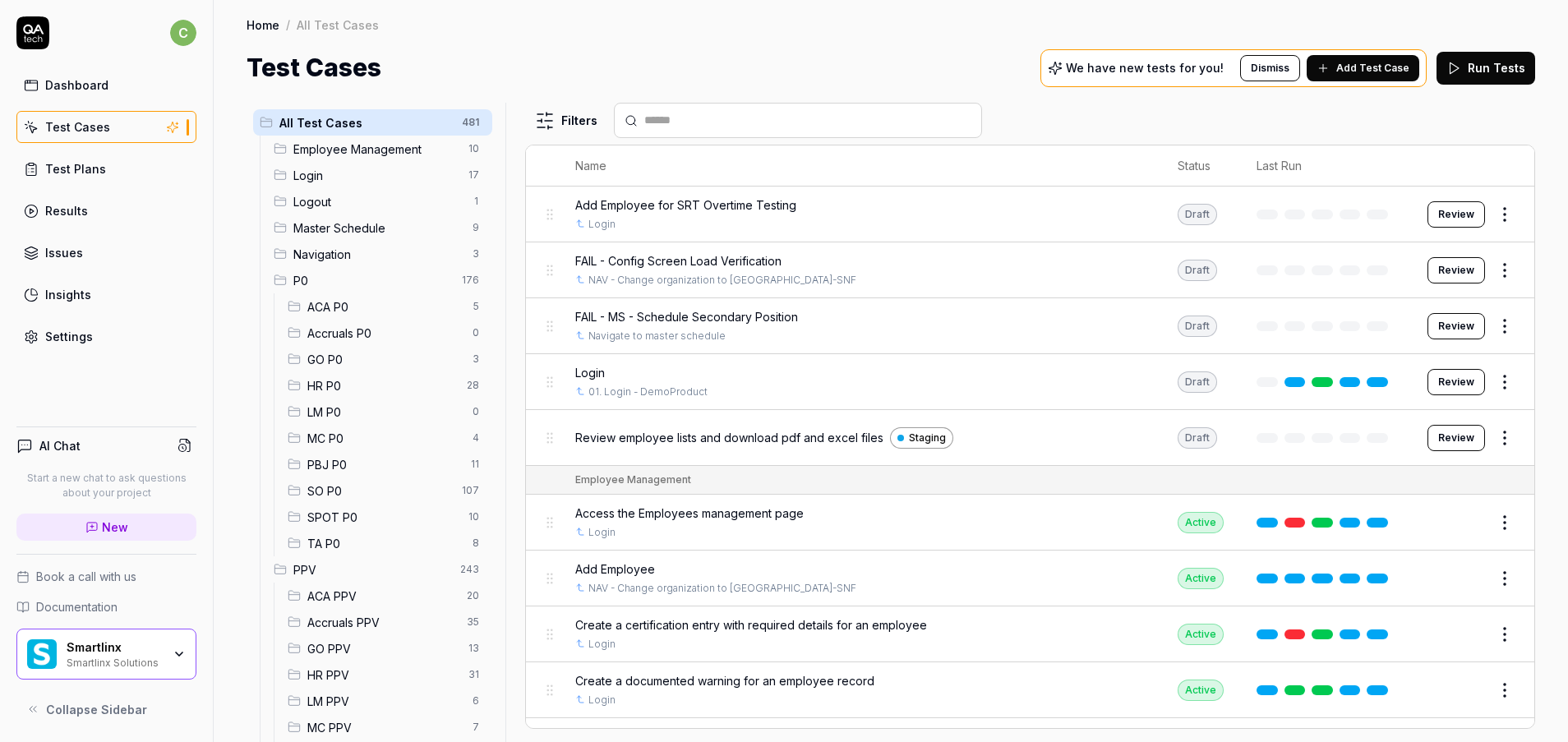
click at [354, 650] on span "GO PPV" at bounding box center [382, 649] width 152 height 17
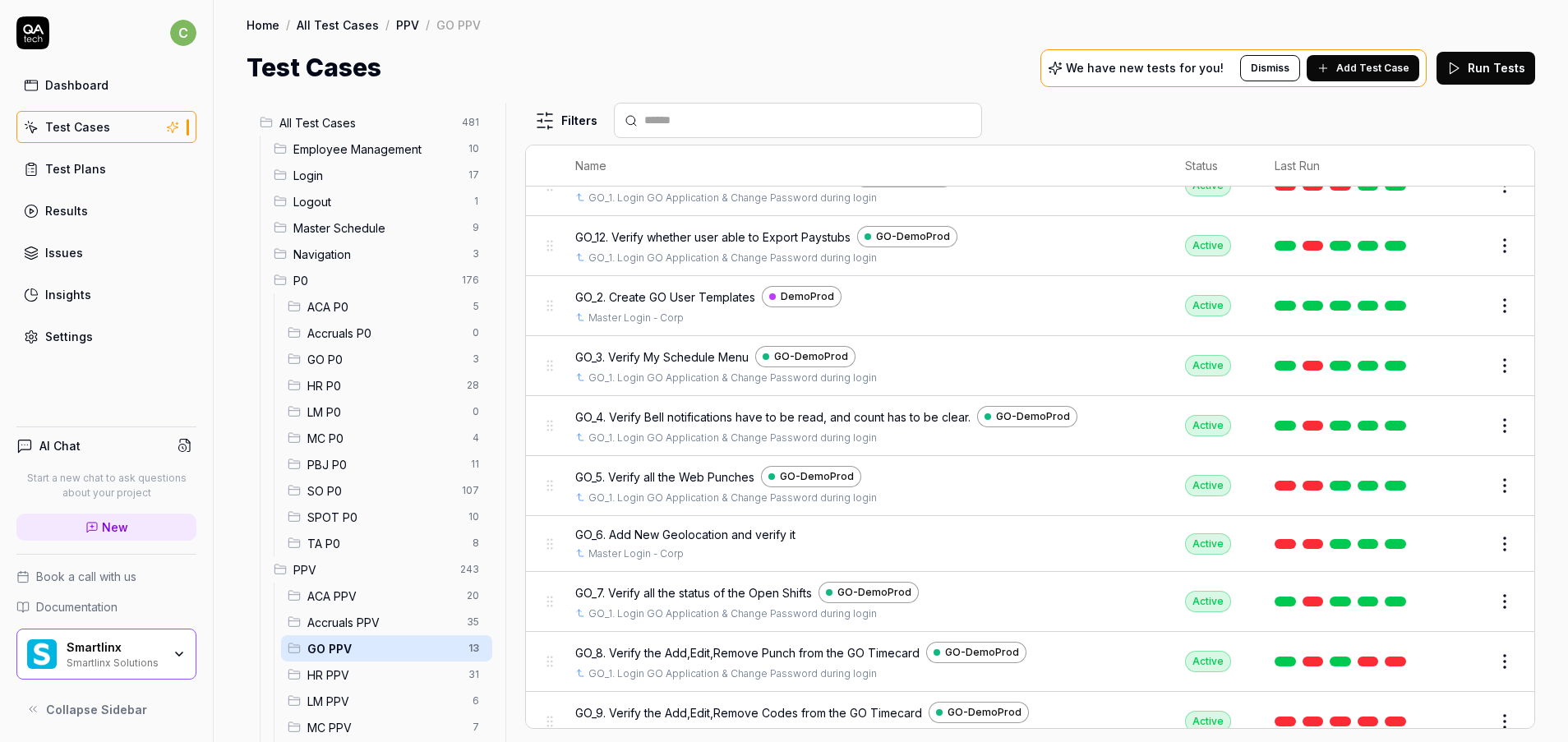
scroll to position [262, 0]
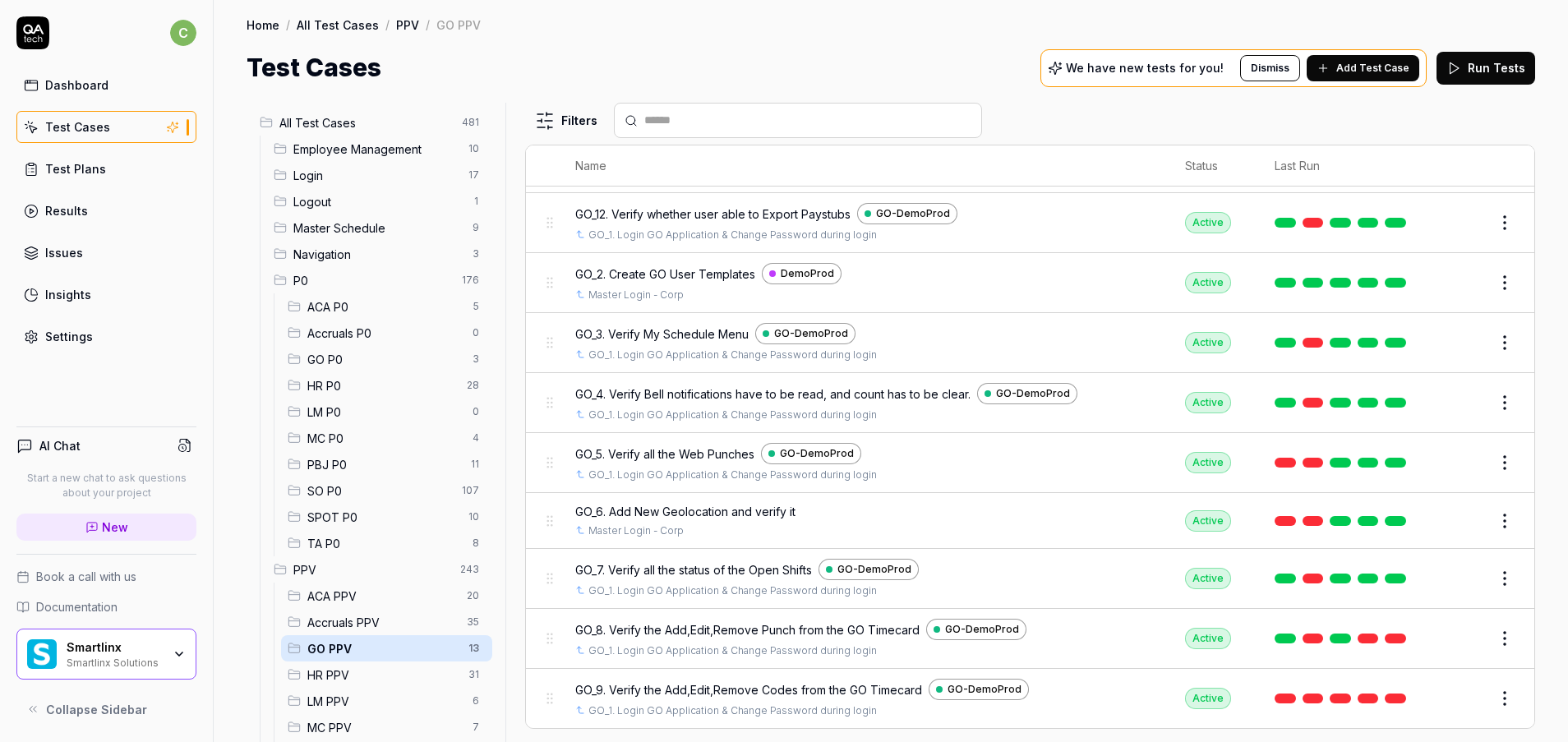
click at [1463, 696] on button "Edit" at bounding box center [1465, 699] width 40 height 26
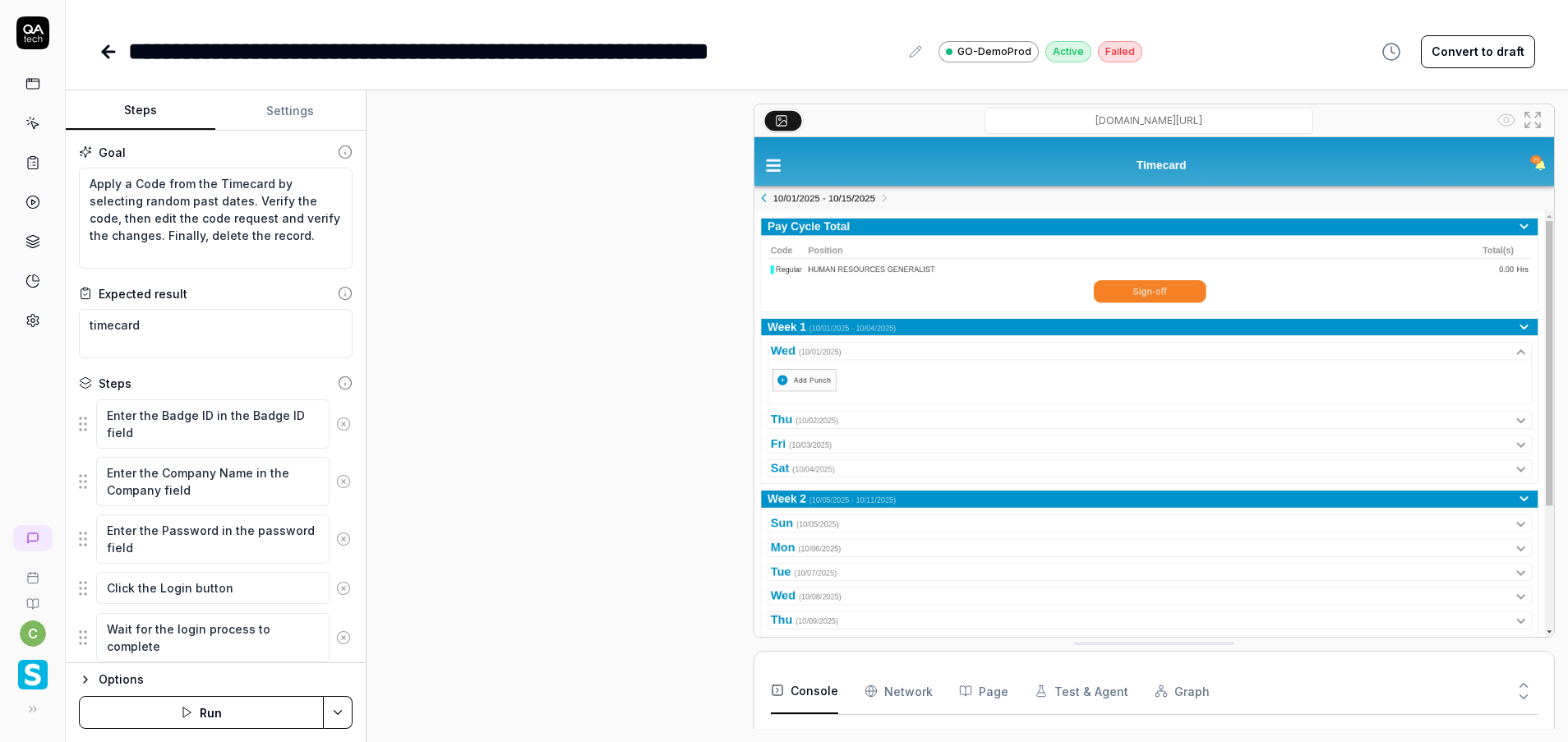
scroll to position [184, 0]
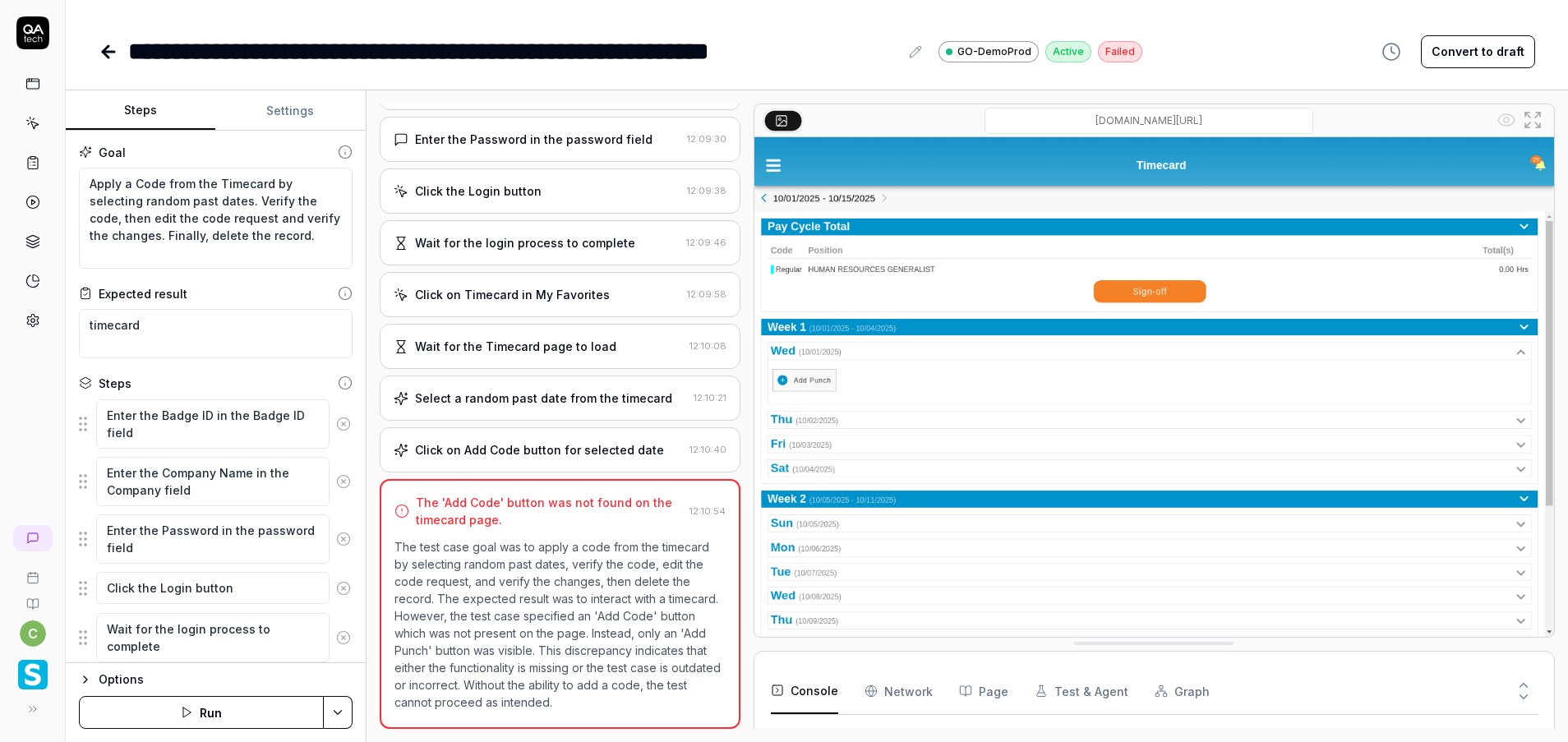
click at [209, 714] on button "Run" at bounding box center [202, 712] width 245 height 33
type textarea "*"
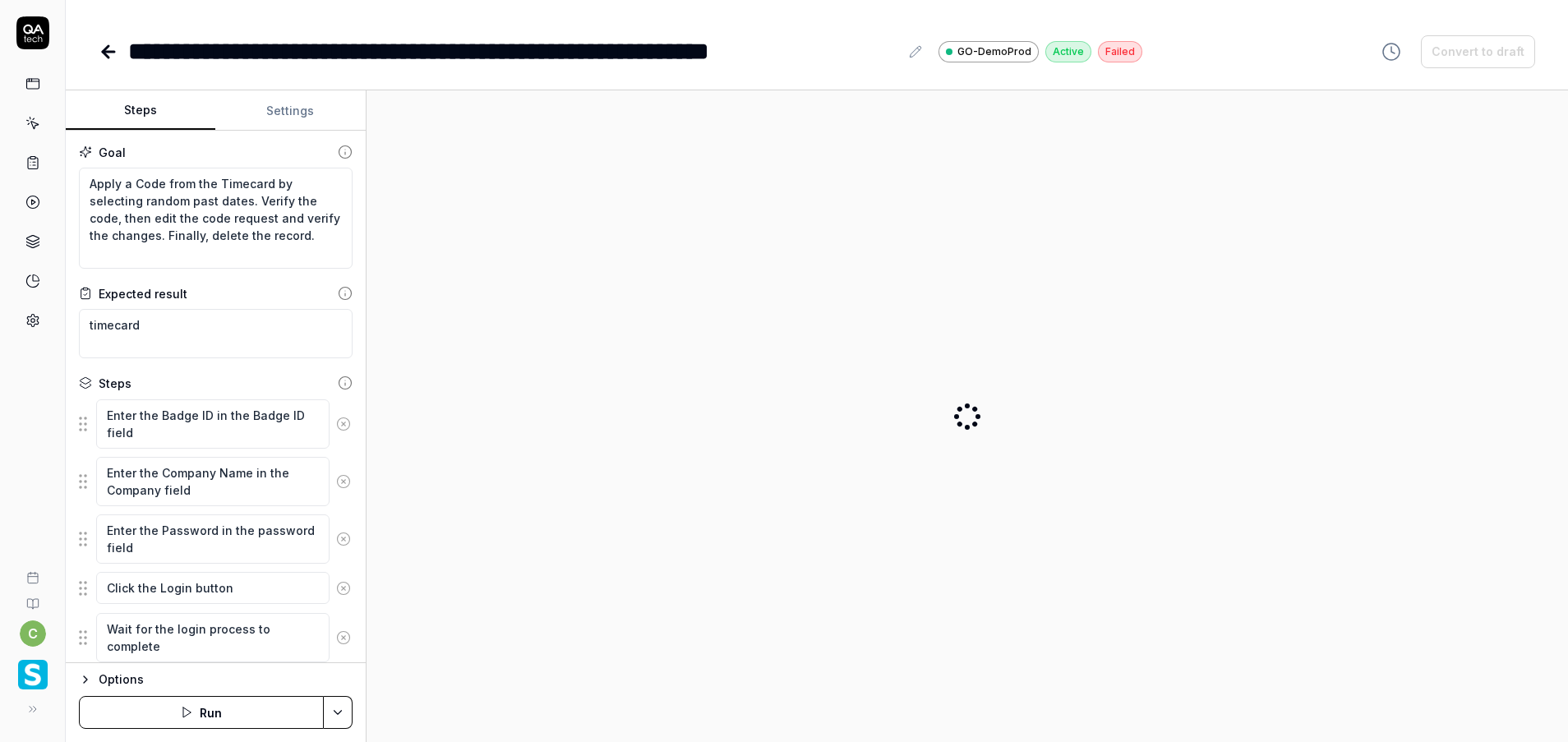
drag, startPoint x: 0, startPoint y: 0, endPoint x: 206, endPoint y: 711, distance: 740.2
click at [206, 711] on button "Run" at bounding box center [202, 712] width 245 height 33
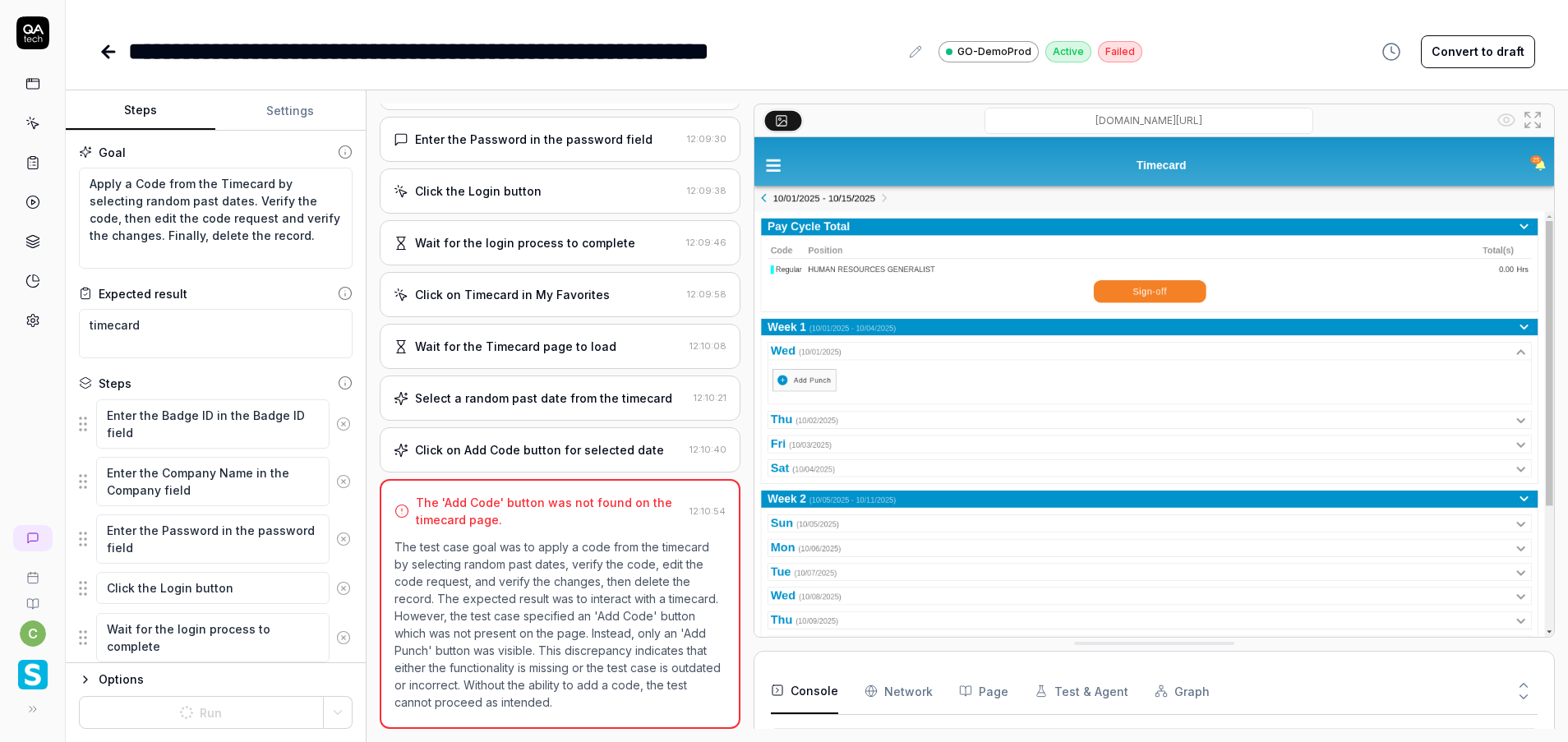
scroll to position [154, 0]
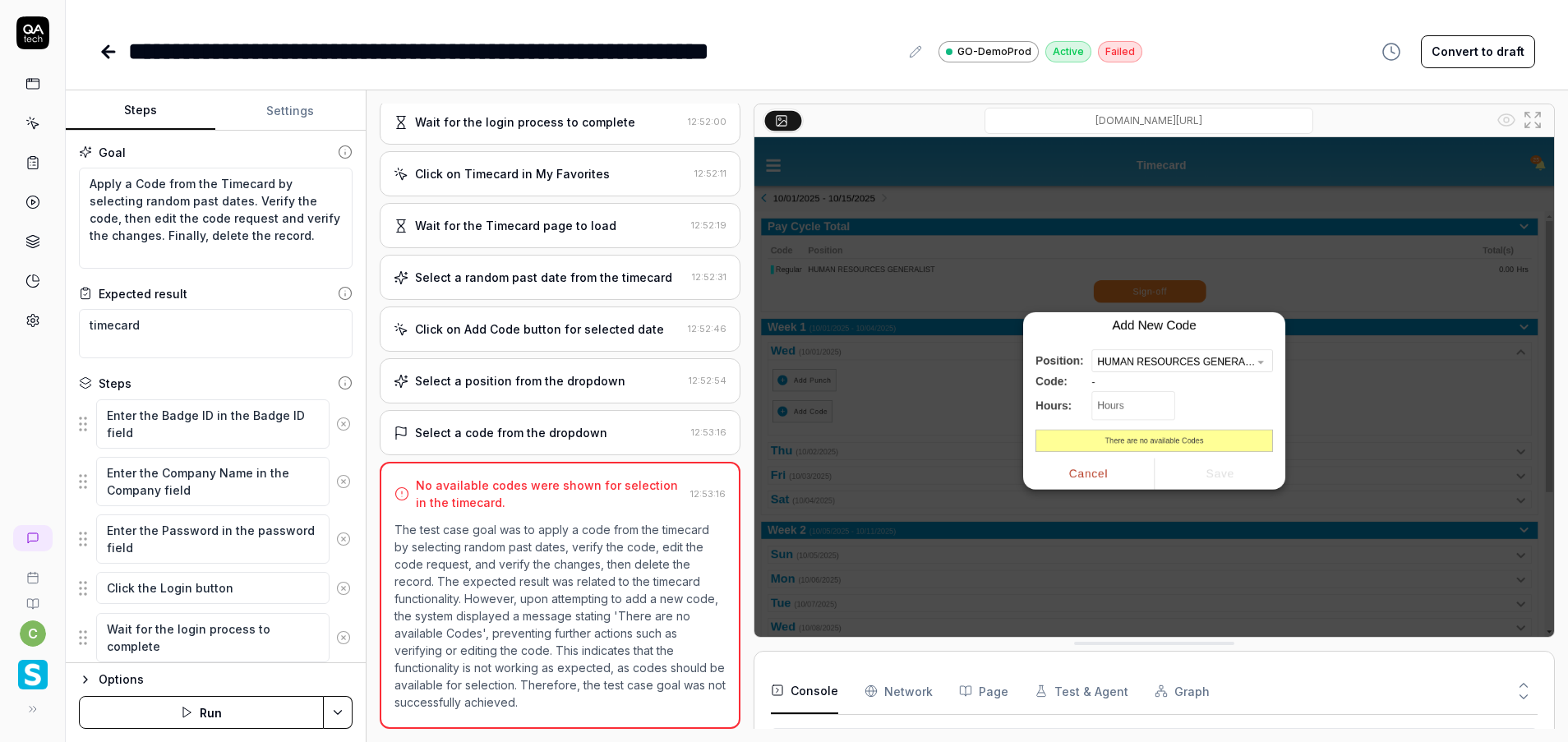
scroll to position [305, 0]
type textarea "*"
click at [25, 126] on icon at bounding box center [33, 123] width 15 height 15
